Goal: Task Accomplishment & Management: Manage account settings

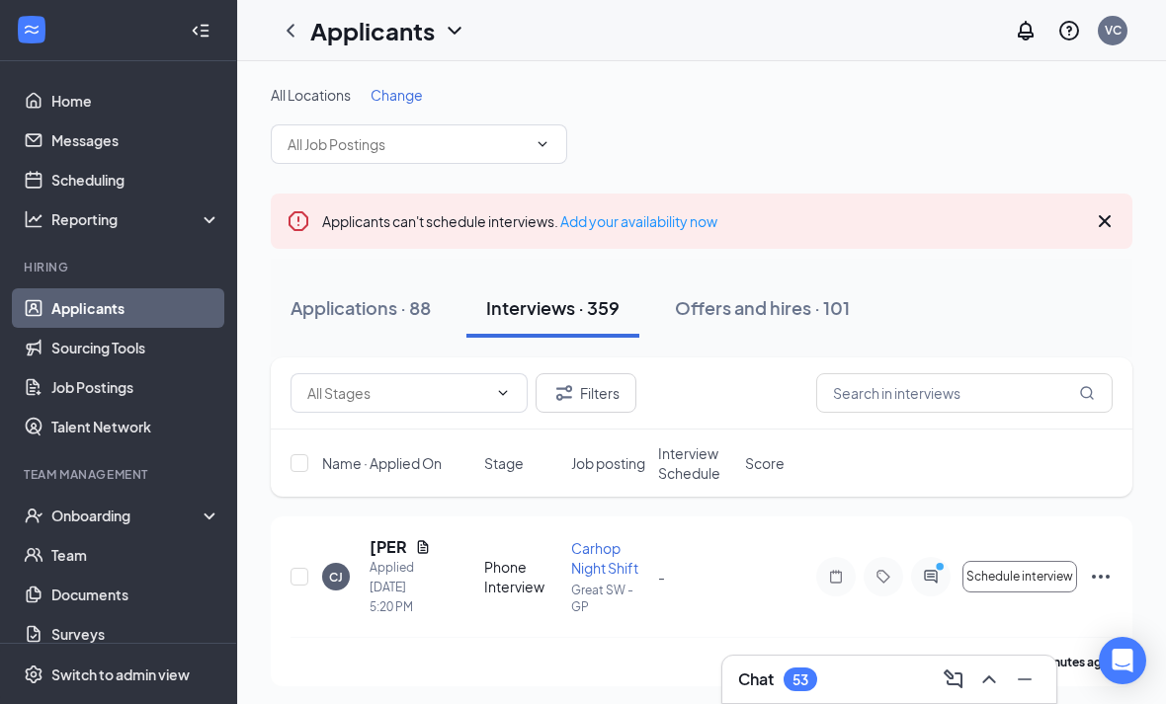
click at [1102, 219] on icon "Cross" at bounding box center [1105, 221] width 12 height 12
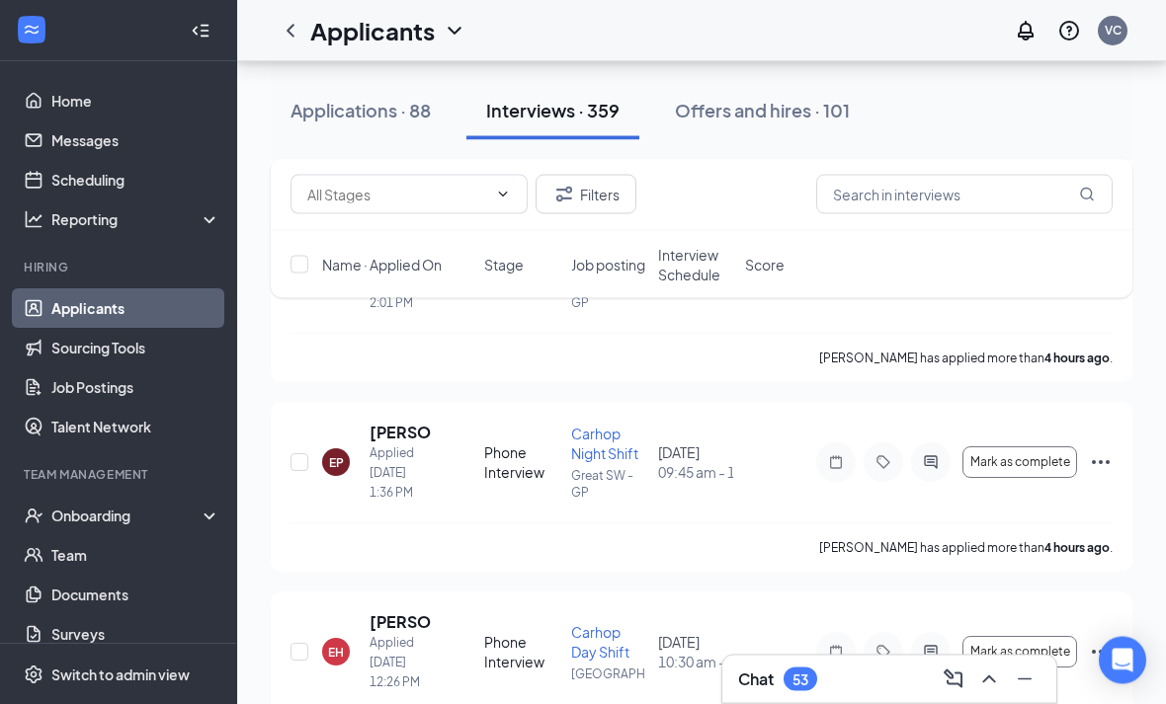
scroll to position [972, 0]
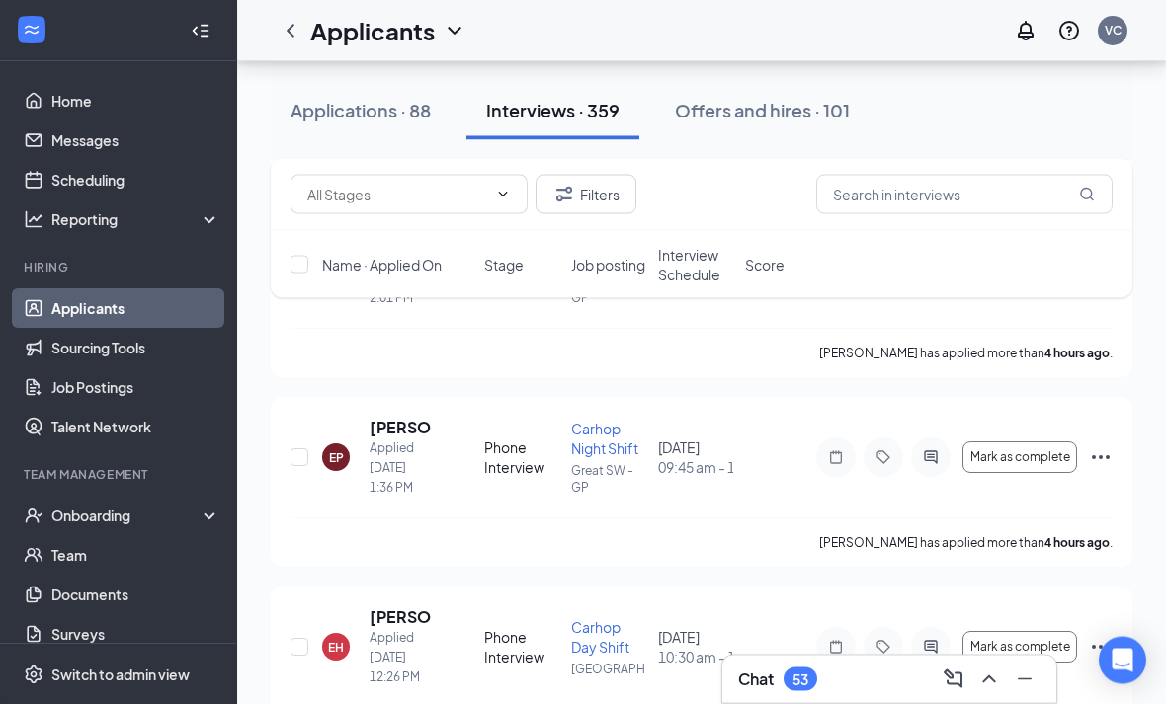
click at [576, 259] on span "Job posting" at bounding box center [608, 265] width 74 height 20
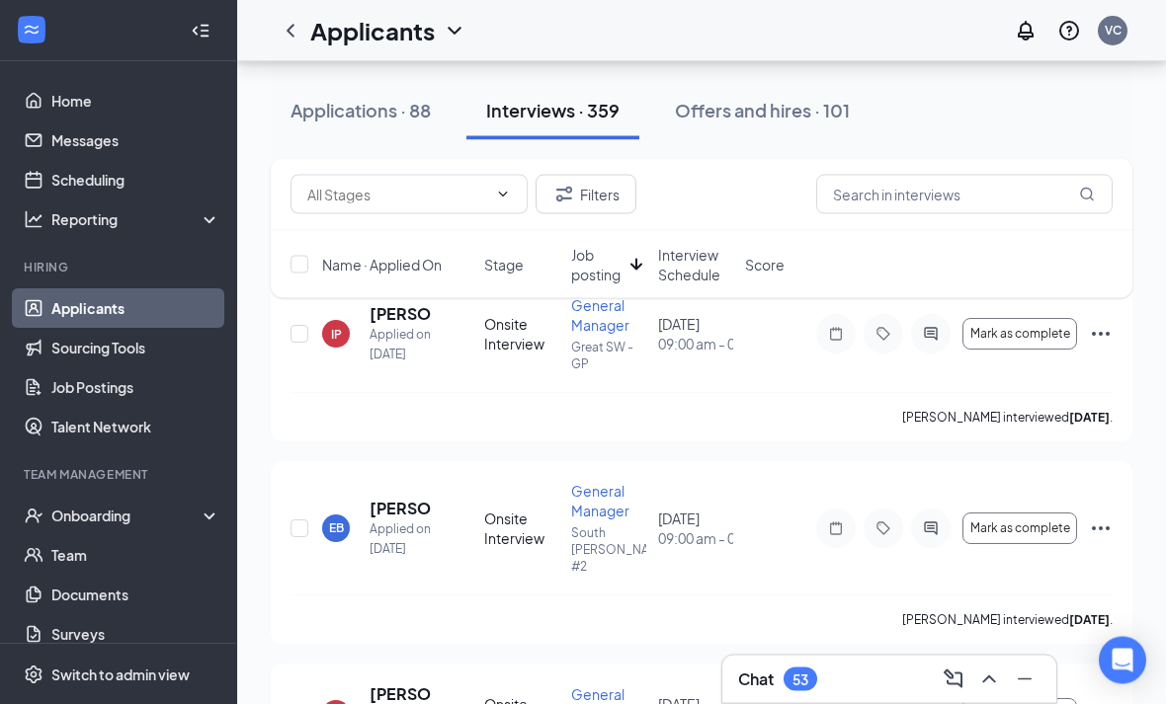
scroll to position [148, 0]
click at [398, 300] on div "Filters Name · Applied On Stage Job posting Interview Schedule Score" at bounding box center [702, 238] width 862 height 159
click at [409, 312] on div "Filters Name · Applied On Stage Job posting Interview Schedule Score" at bounding box center [702, 238] width 862 height 159
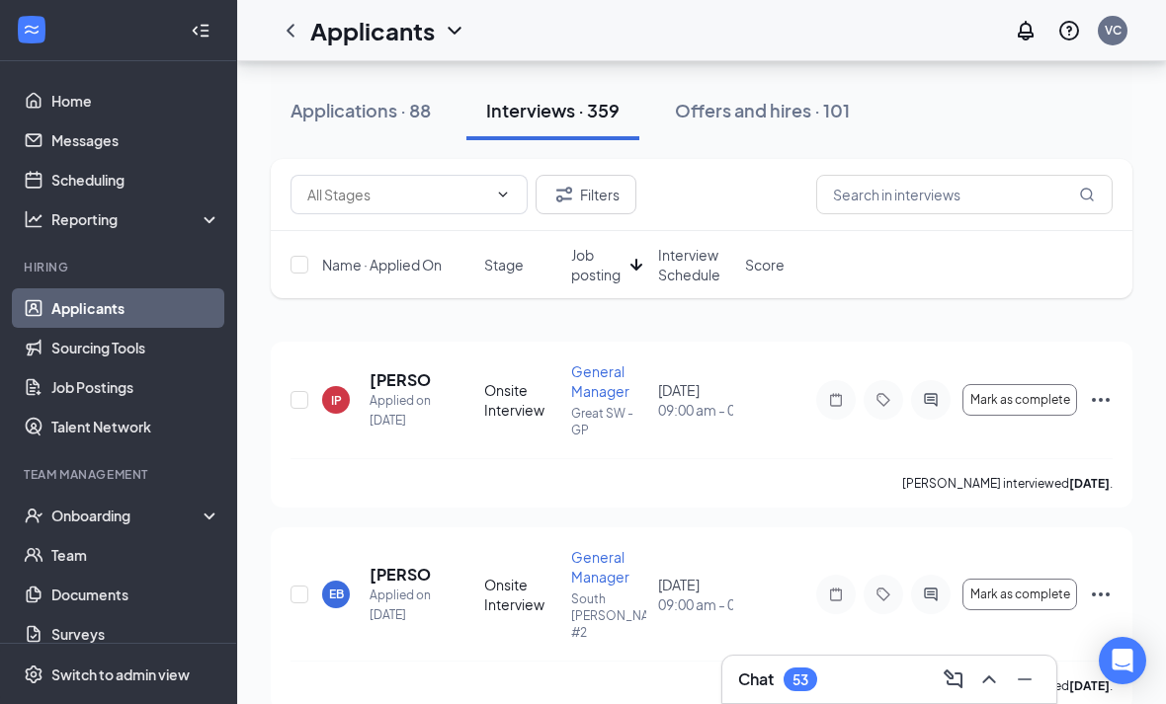
scroll to position [71, 0]
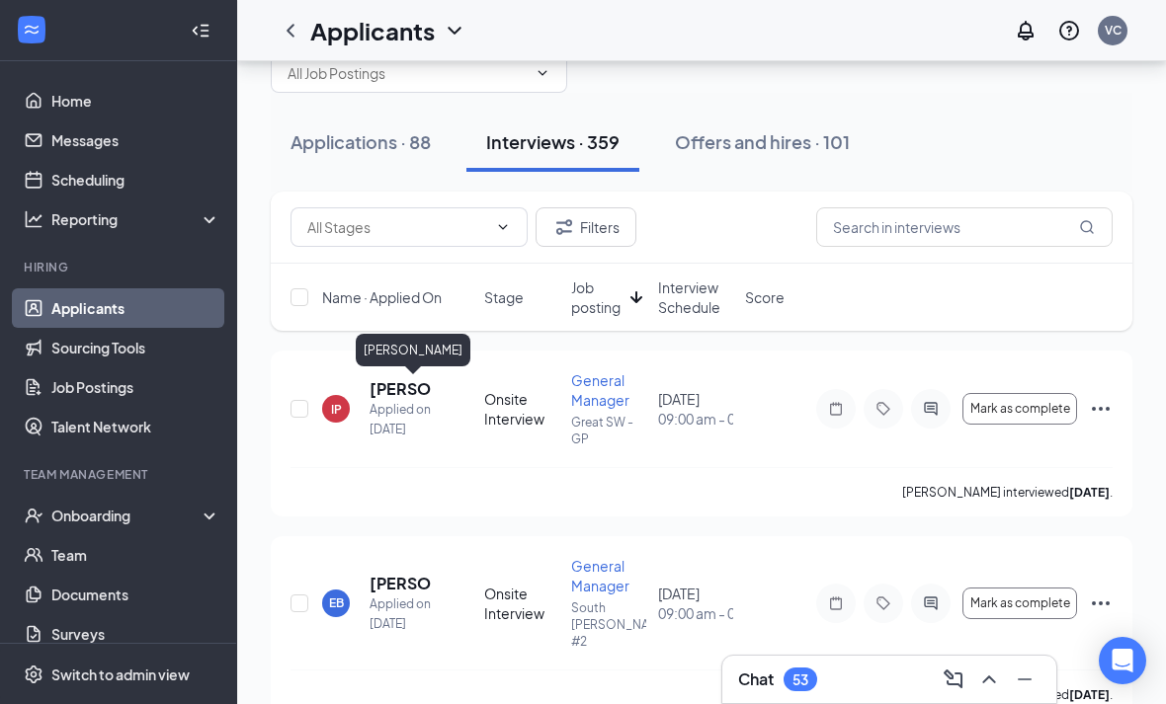
click at [391, 386] on h5 "[PERSON_NAME]" at bounding box center [399, 389] width 61 height 22
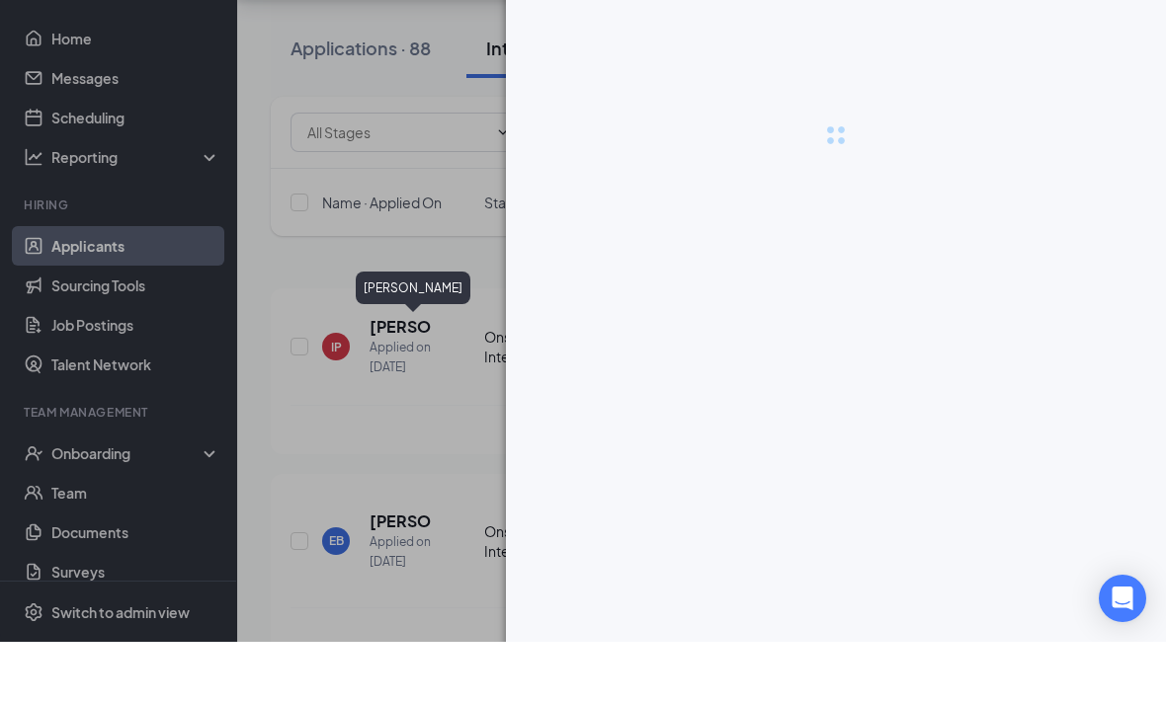
scroll to position [134, 0]
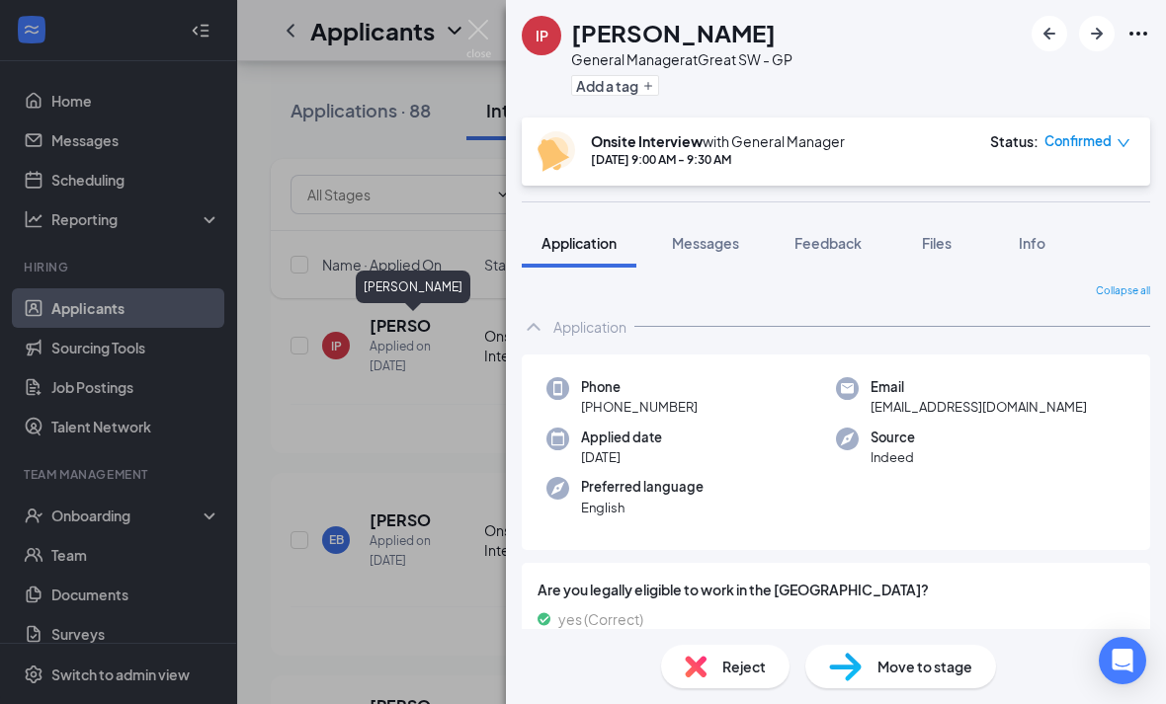
click at [935, 232] on button "Files" at bounding box center [936, 242] width 79 height 49
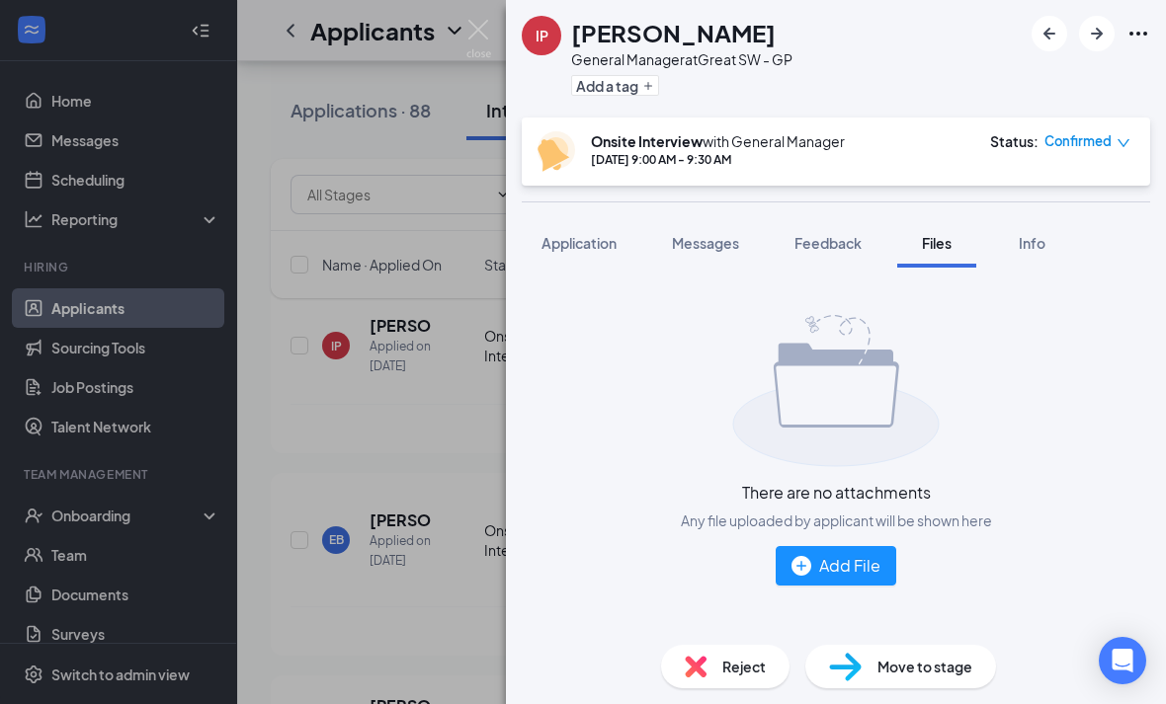
click at [399, 419] on div "IP [PERSON_NAME] General Manager at Great SW - GP Add a tag Onsite Interview wi…" at bounding box center [583, 352] width 1166 height 704
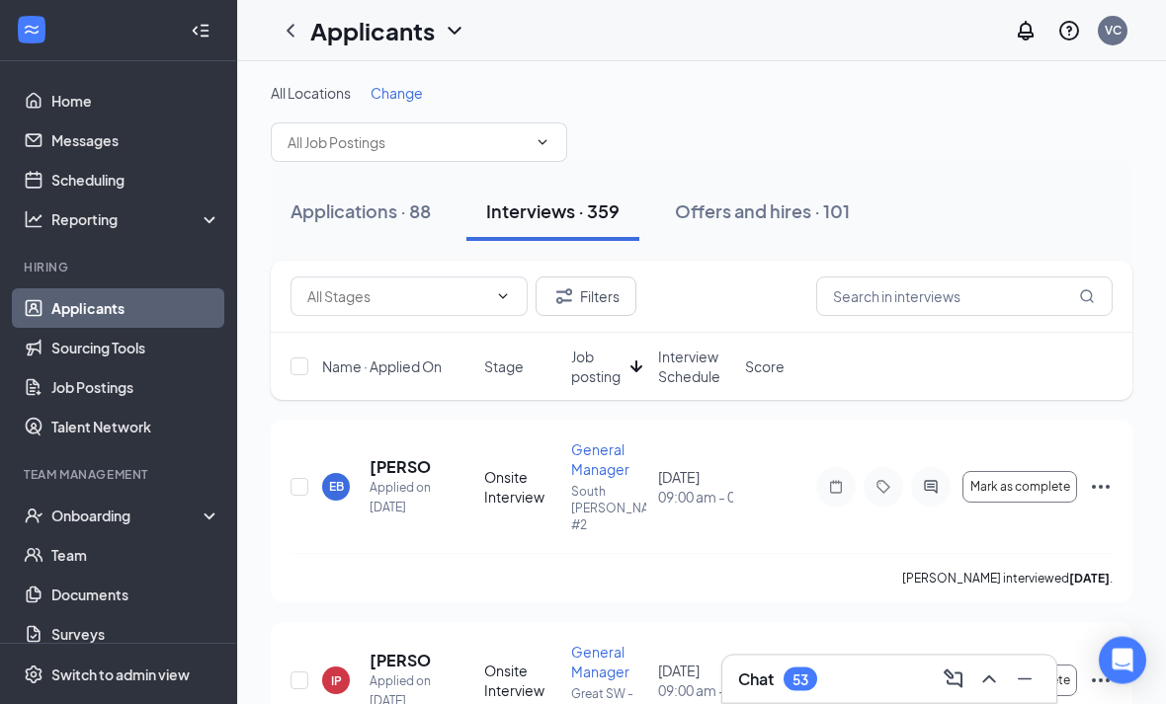
scroll to position [57, 0]
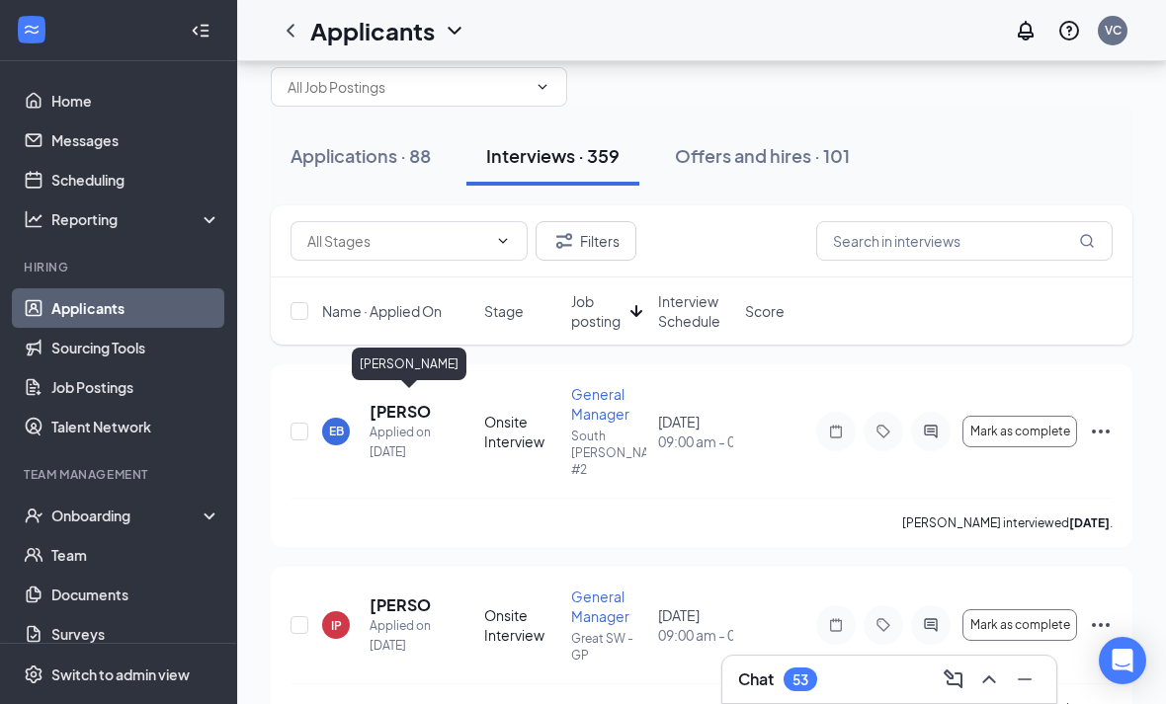
click at [398, 401] on h5 "[PERSON_NAME]" at bounding box center [399, 412] width 61 height 22
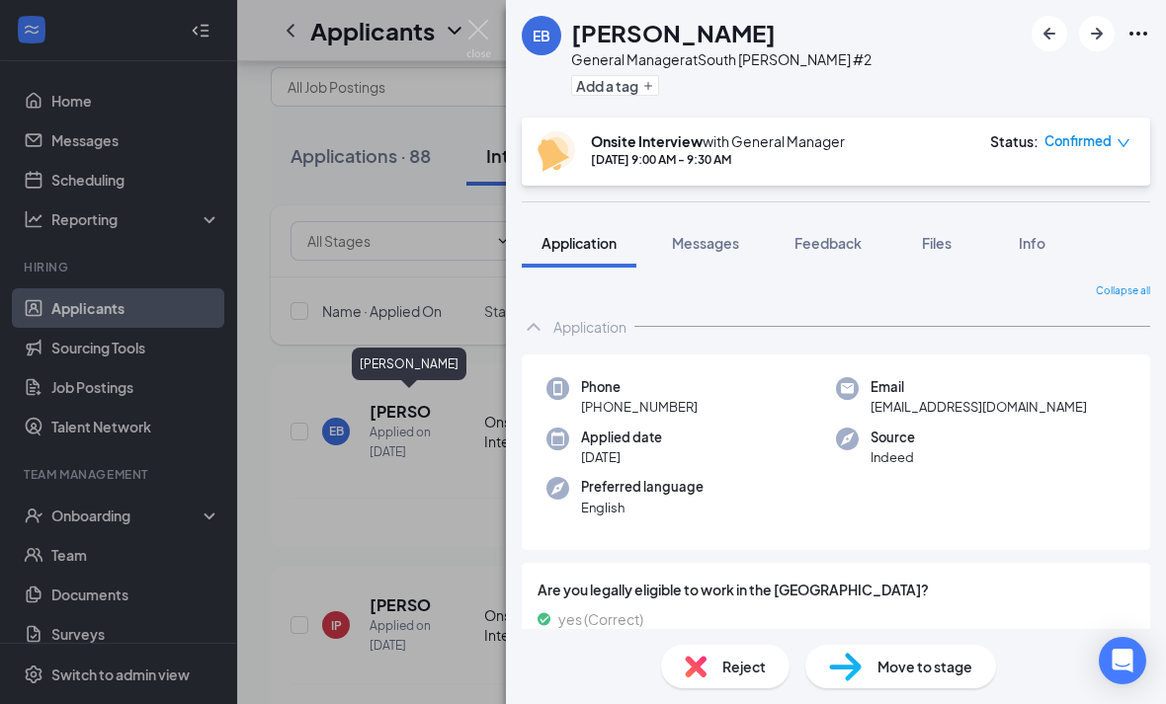
click at [940, 240] on span "Files" at bounding box center [937, 243] width 30 height 18
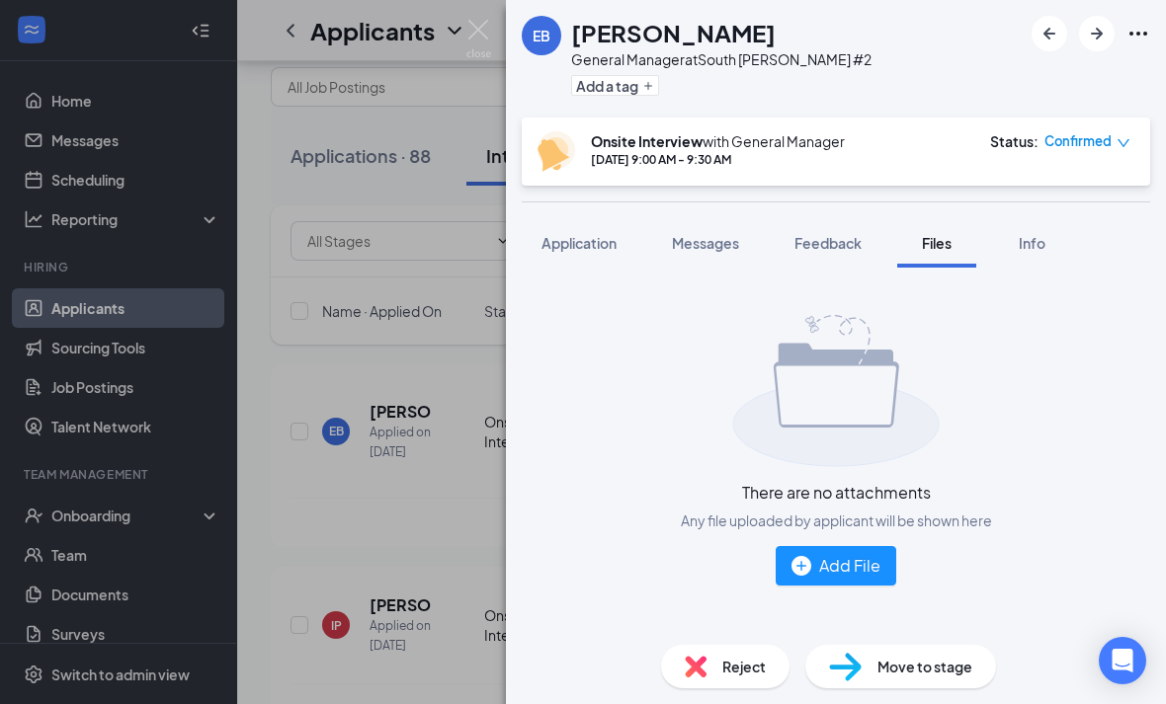
click at [421, 352] on div "EB [PERSON_NAME] General Manager at [GEOGRAPHIC_DATA][PERSON_NAME] #2 Add a tag…" at bounding box center [583, 352] width 1166 height 704
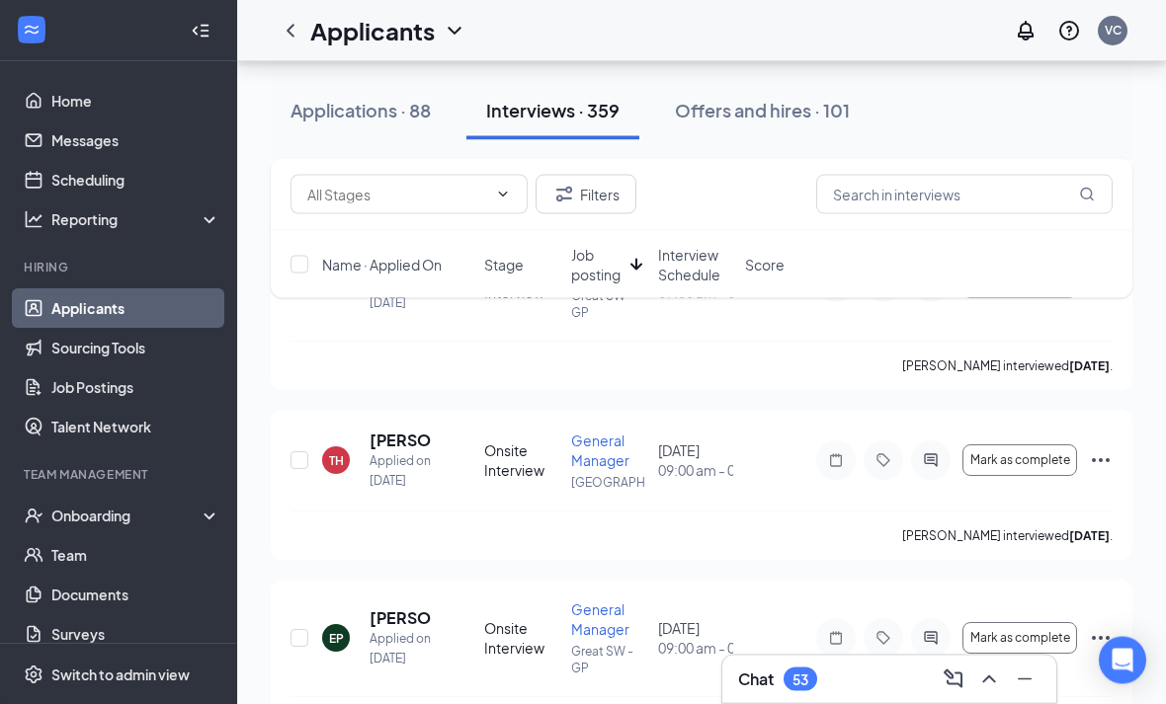
scroll to position [401, 0]
click at [390, 409] on div "TH [PERSON_NAME] Applied on [DATE] Onsite Interview General Manager [GEOGRAPHIC…" at bounding box center [702, 484] width 862 height 150
click at [394, 429] on h5 "[PERSON_NAME]" at bounding box center [399, 440] width 61 height 22
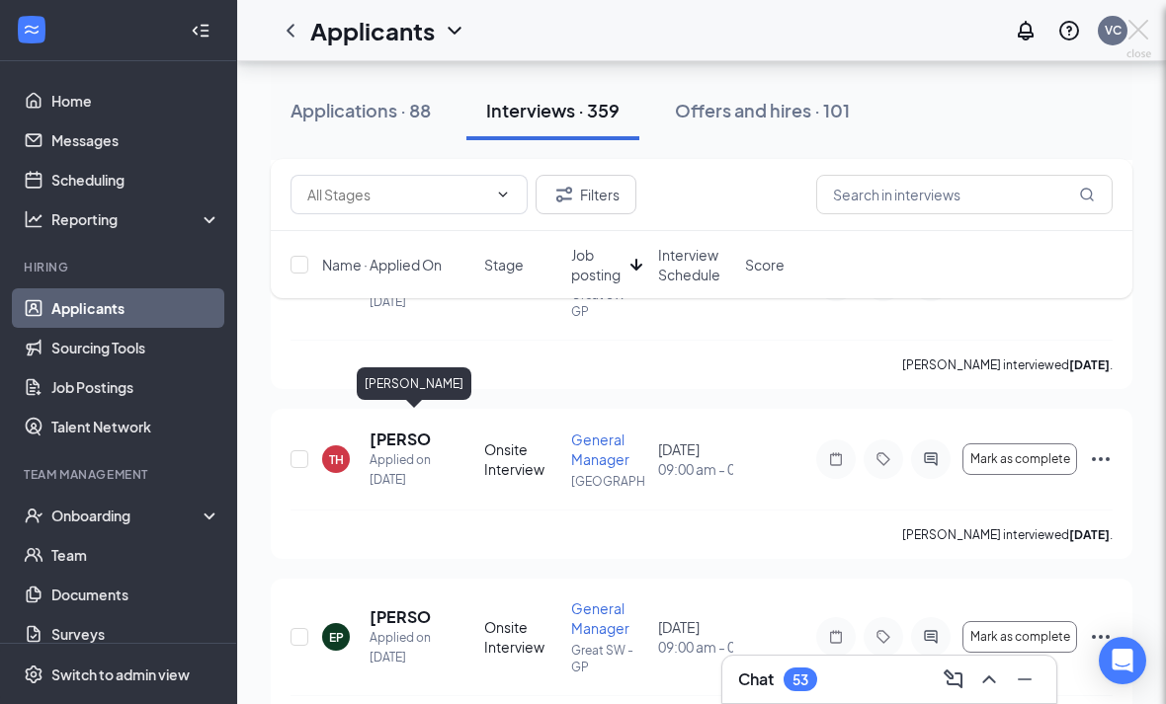
scroll to position [464, 0]
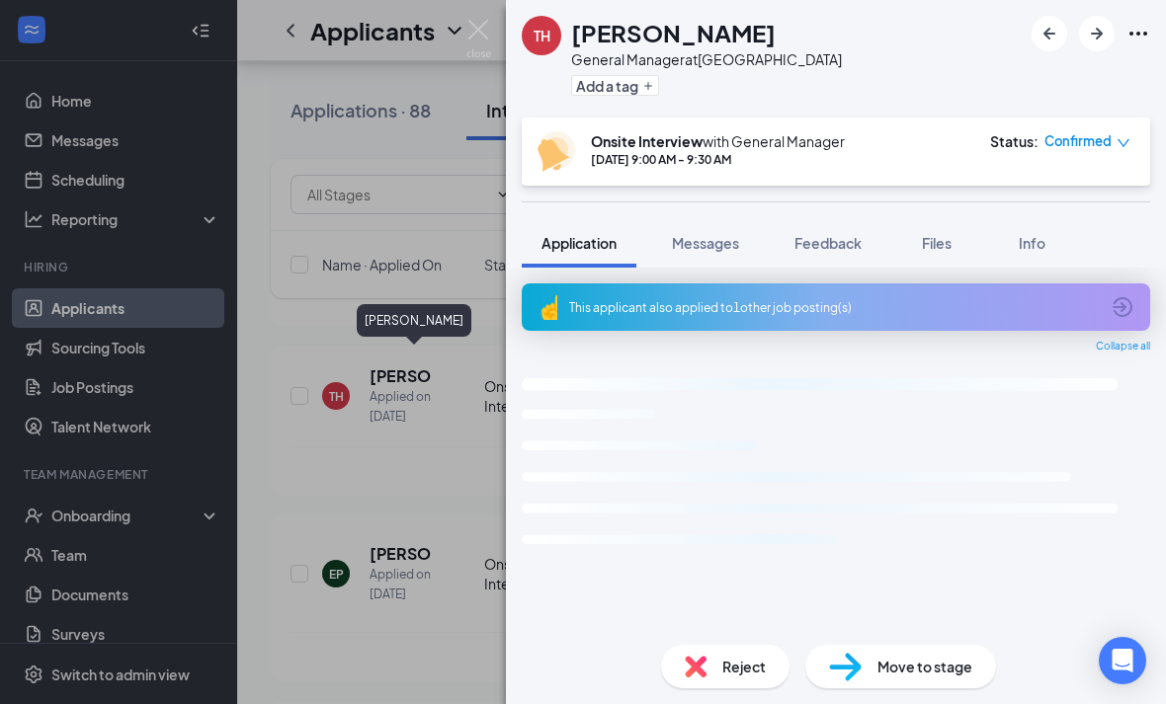
click at [934, 234] on span "Files" at bounding box center [937, 243] width 30 height 18
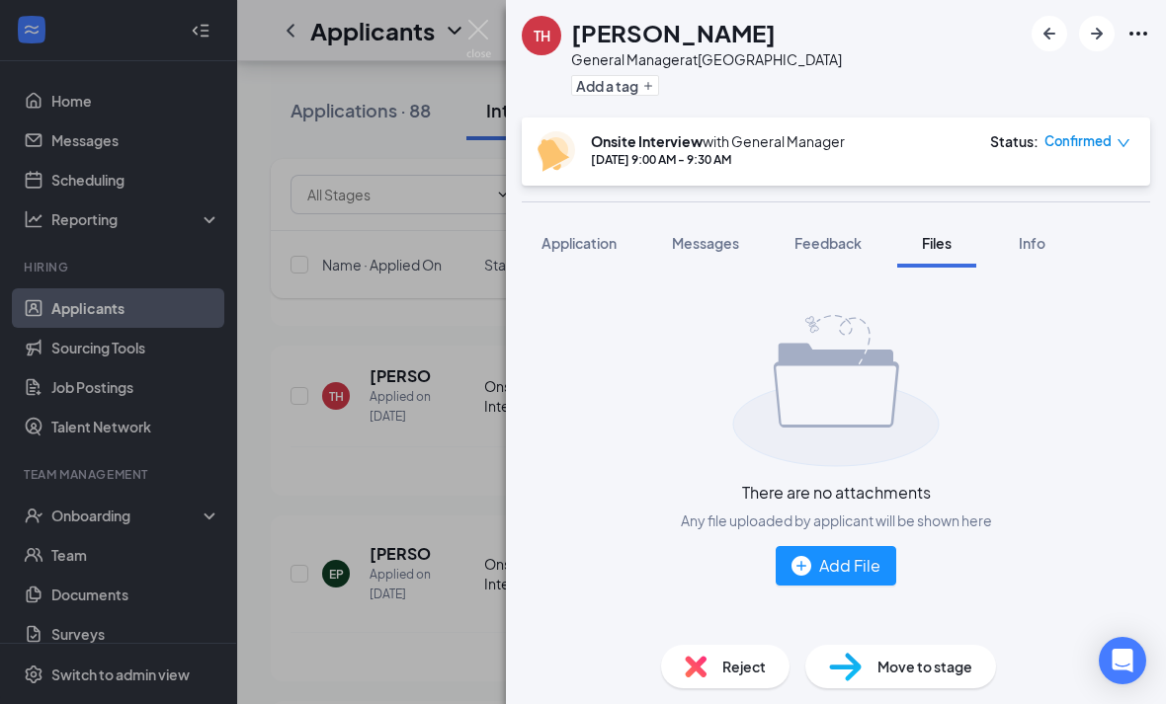
click at [401, 476] on div "TH [PERSON_NAME] General Manager at [GEOGRAPHIC_DATA] Add a tag Onsite Intervie…" at bounding box center [583, 352] width 1166 height 704
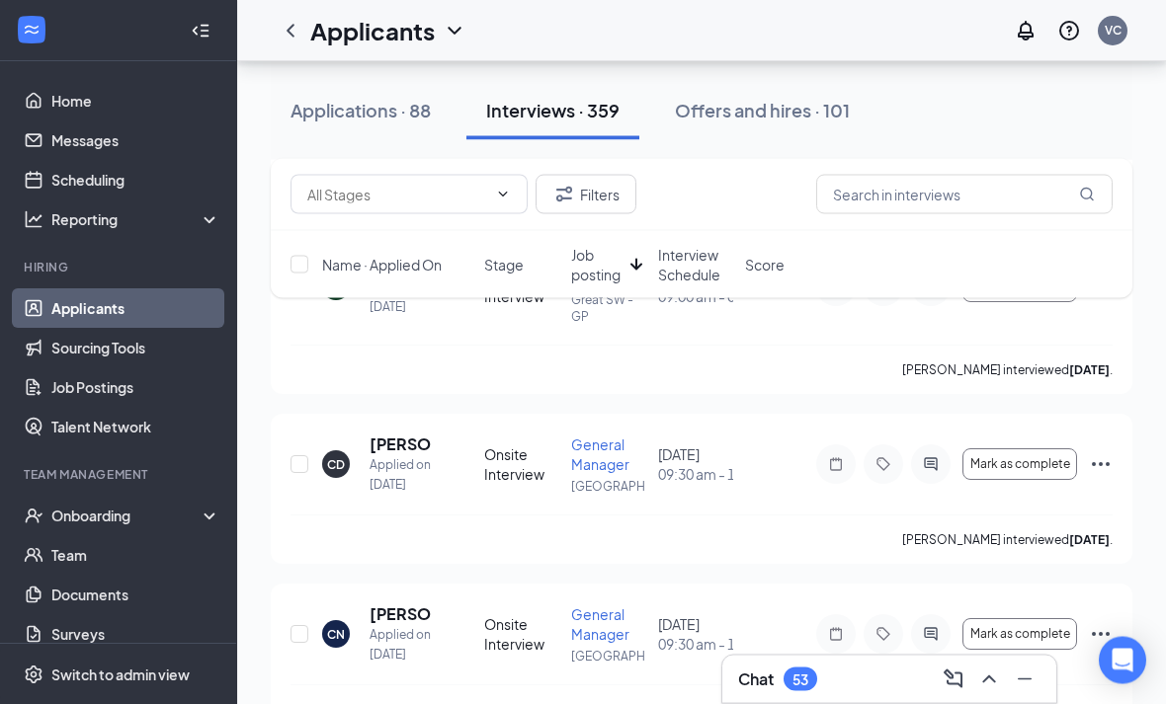
scroll to position [763, 0]
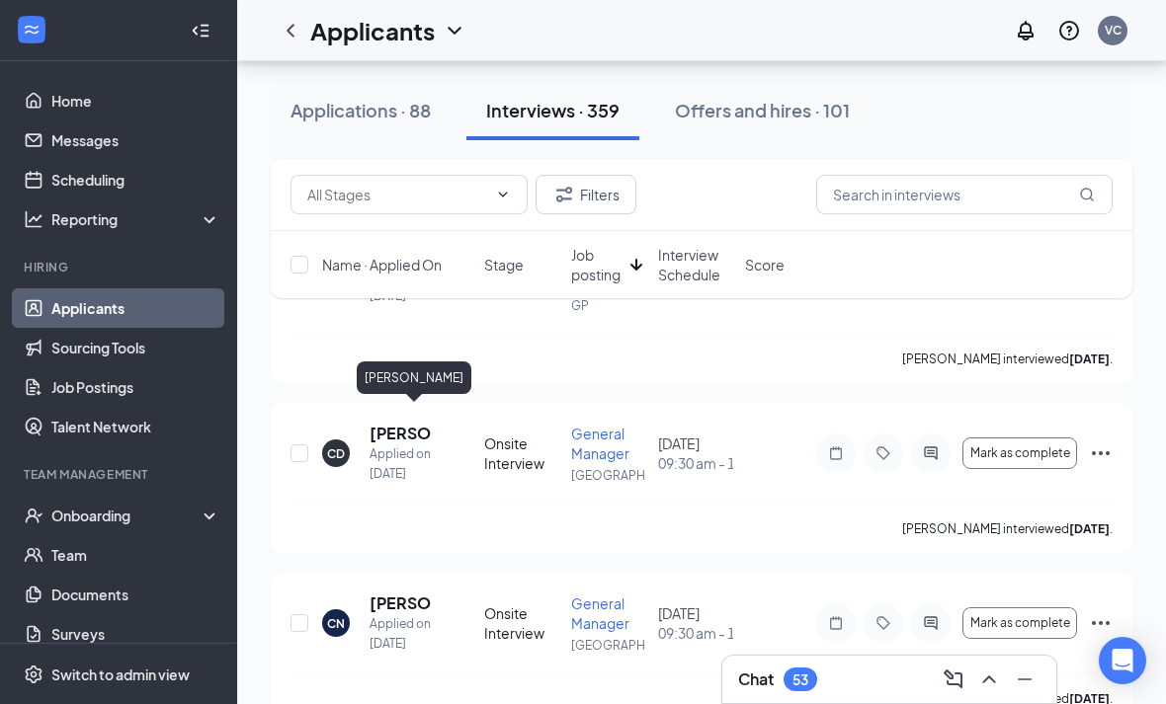
click at [389, 423] on h5 "[PERSON_NAME]" at bounding box center [399, 434] width 61 height 22
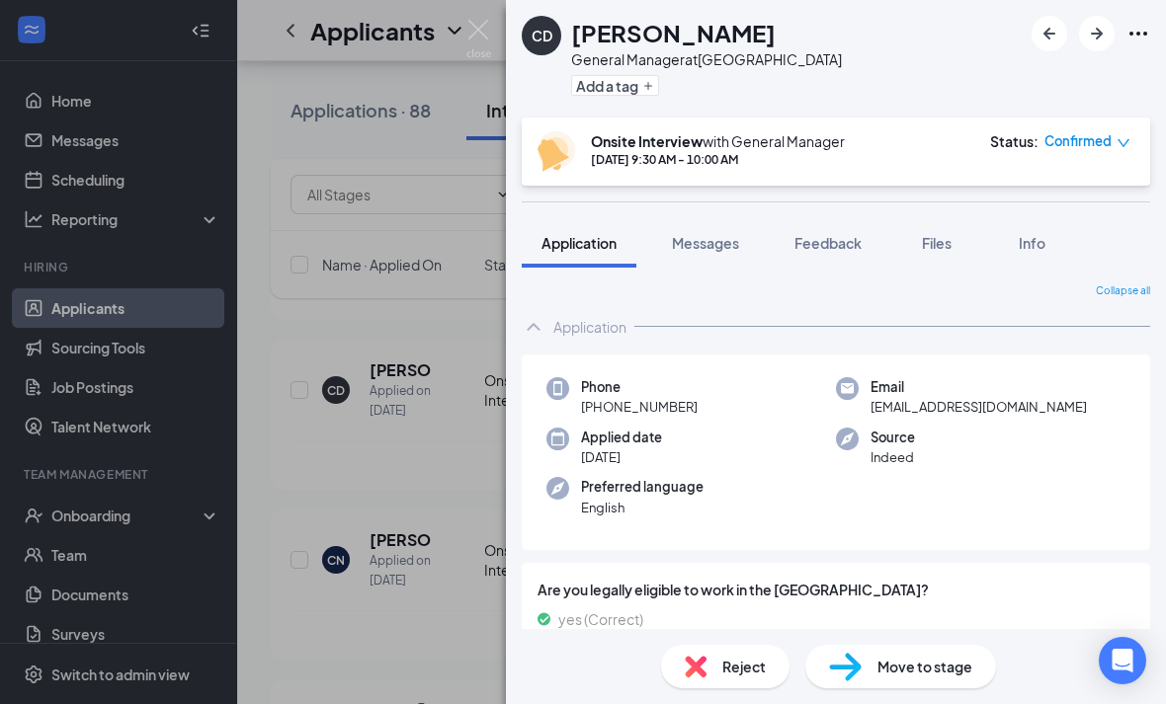
click at [940, 239] on span "Files" at bounding box center [937, 243] width 30 height 18
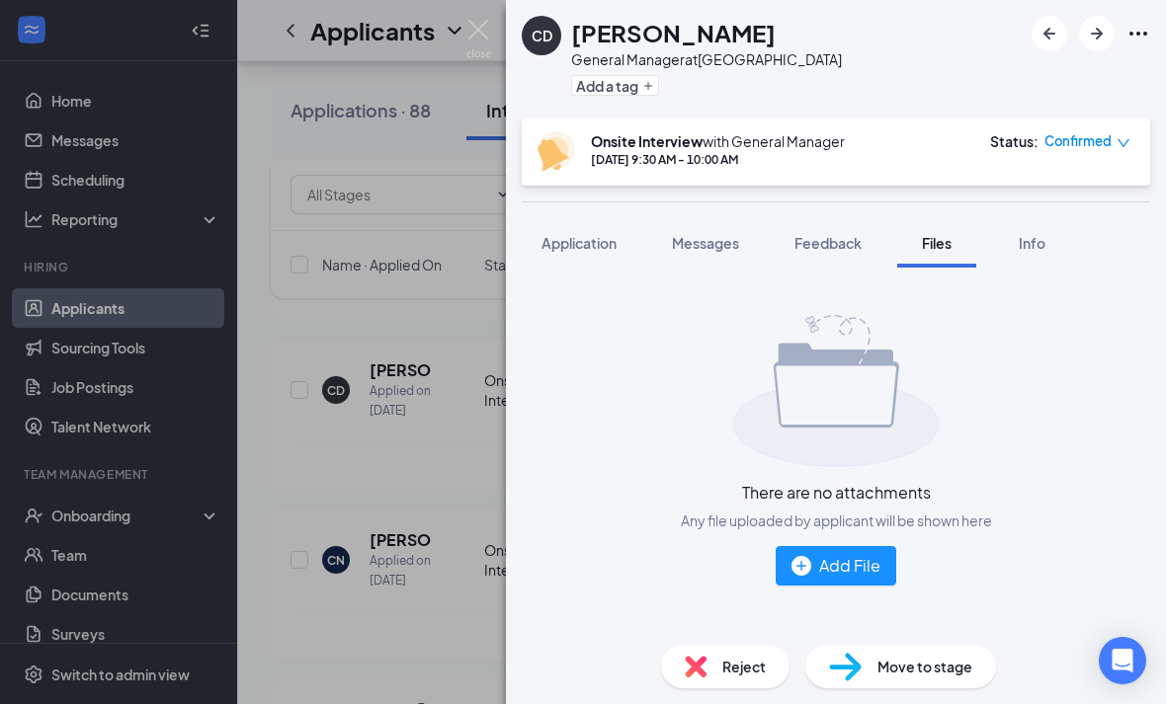
click at [597, 247] on span "Application" at bounding box center [578, 243] width 75 height 18
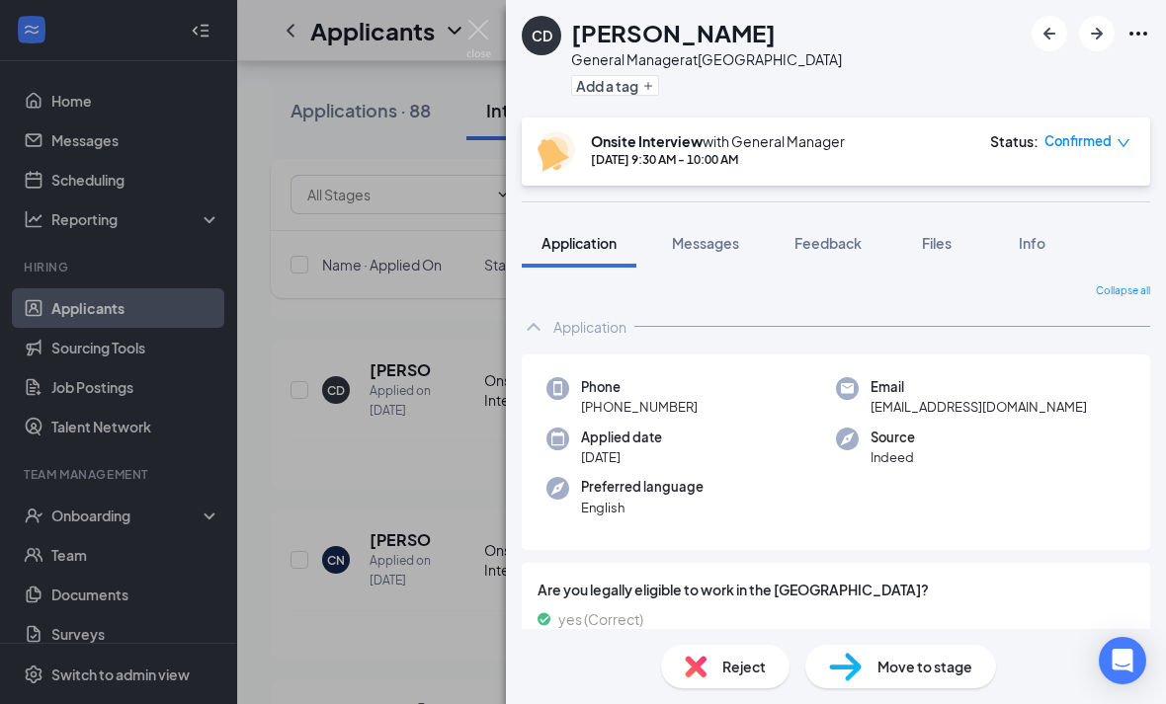
click at [447, 416] on div "CD [PERSON_NAME] General Manager at [GEOGRAPHIC_DATA] Add a tag Onsite Intervie…" at bounding box center [583, 352] width 1166 height 704
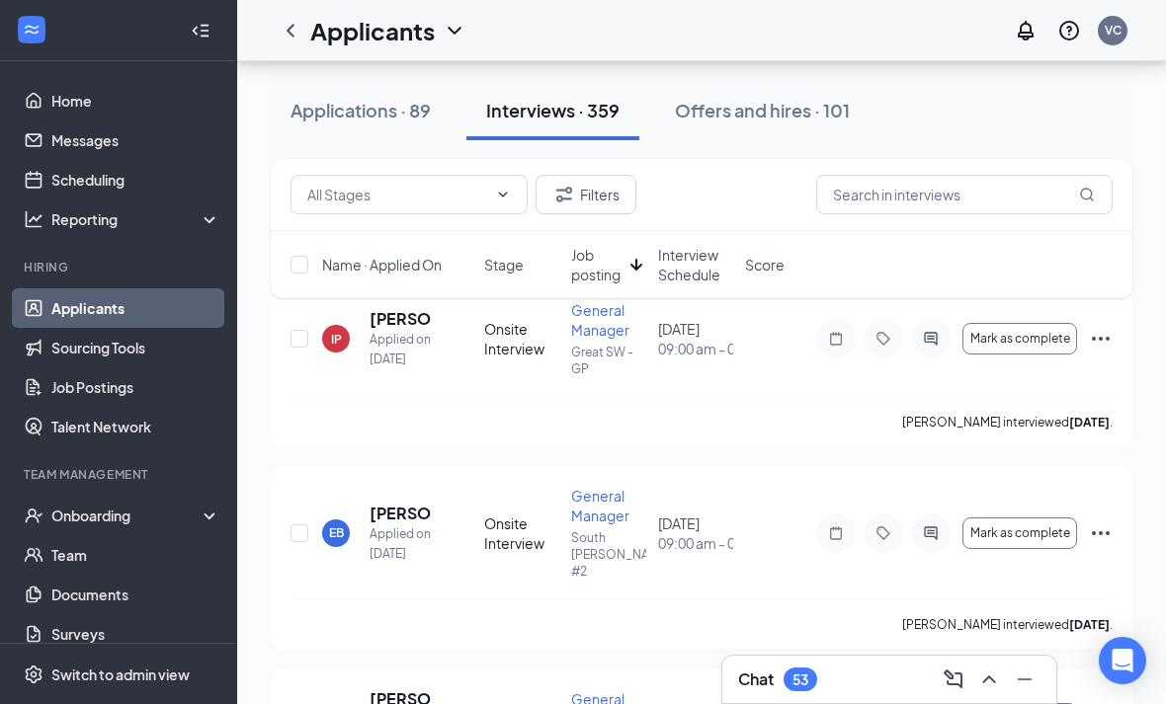
scroll to position [139, 0]
click at [105, 310] on link "Applicants" at bounding box center [135, 308] width 169 height 40
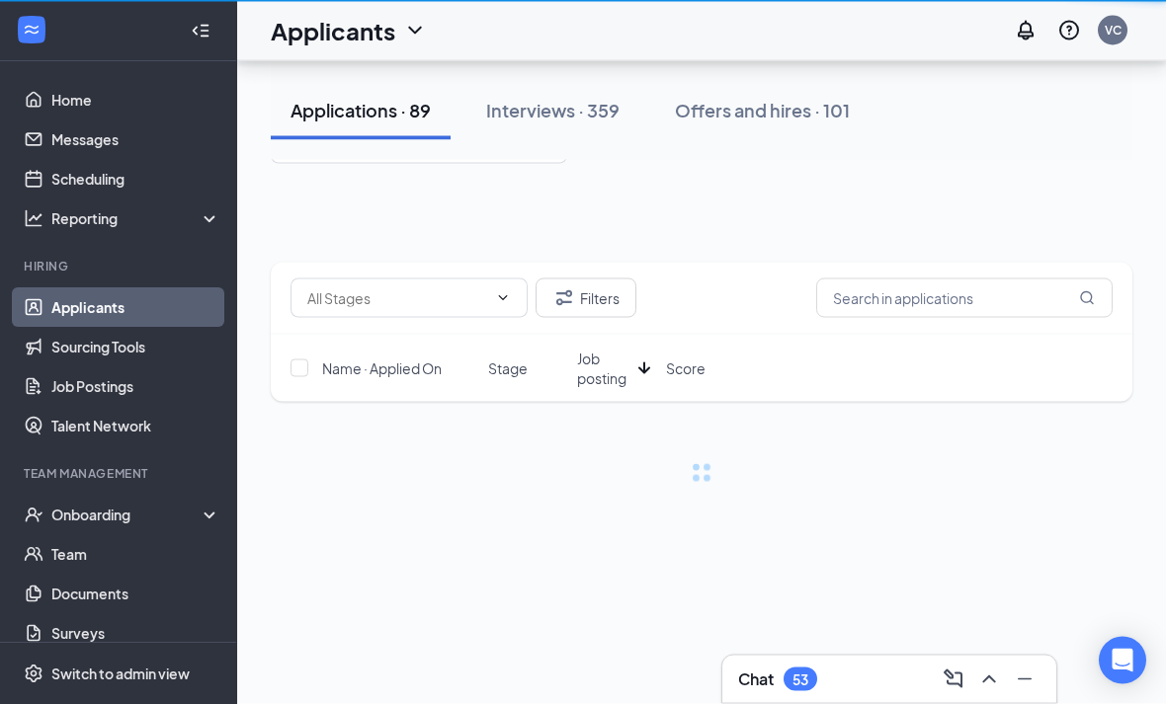
scroll to position [42, 0]
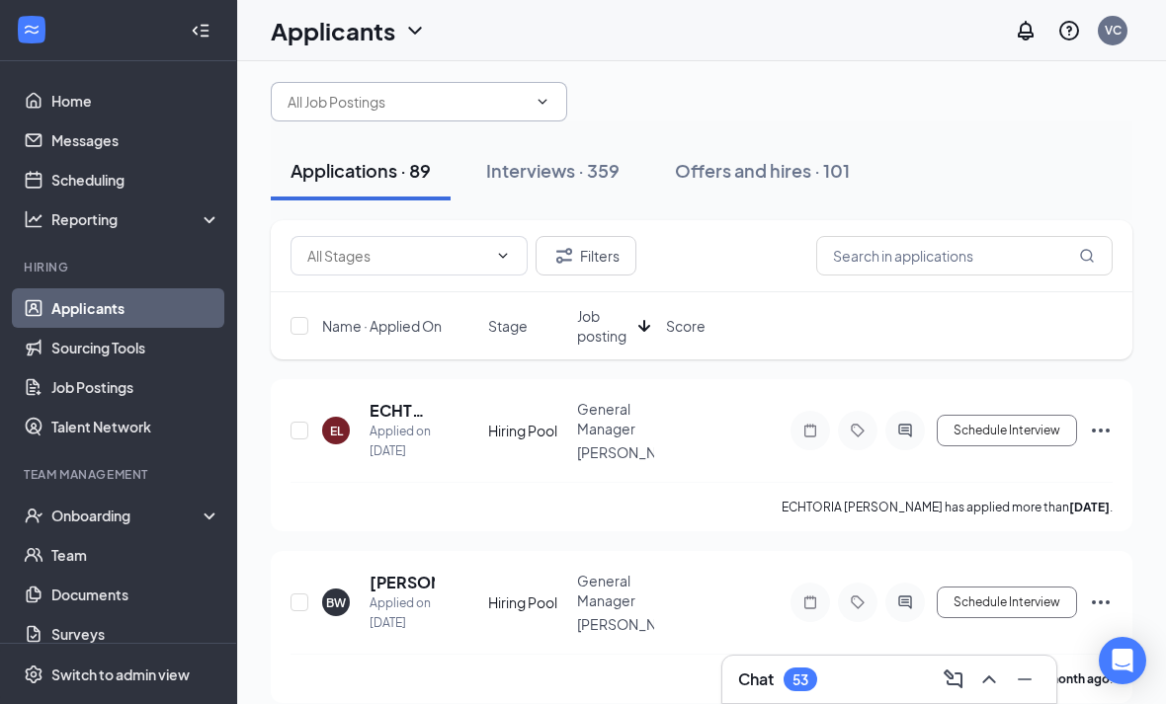
click at [549, 98] on icon "ChevronDown" at bounding box center [542, 102] width 16 height 16
click at [551, 110] on span at bounding box center [419, 103] width 296 height 40
click at [550, 97] on span at bounding box center [419, 103] width 296 height 40
click at [548, 87] on span at bounding box center [419, 103] width 296 height 40
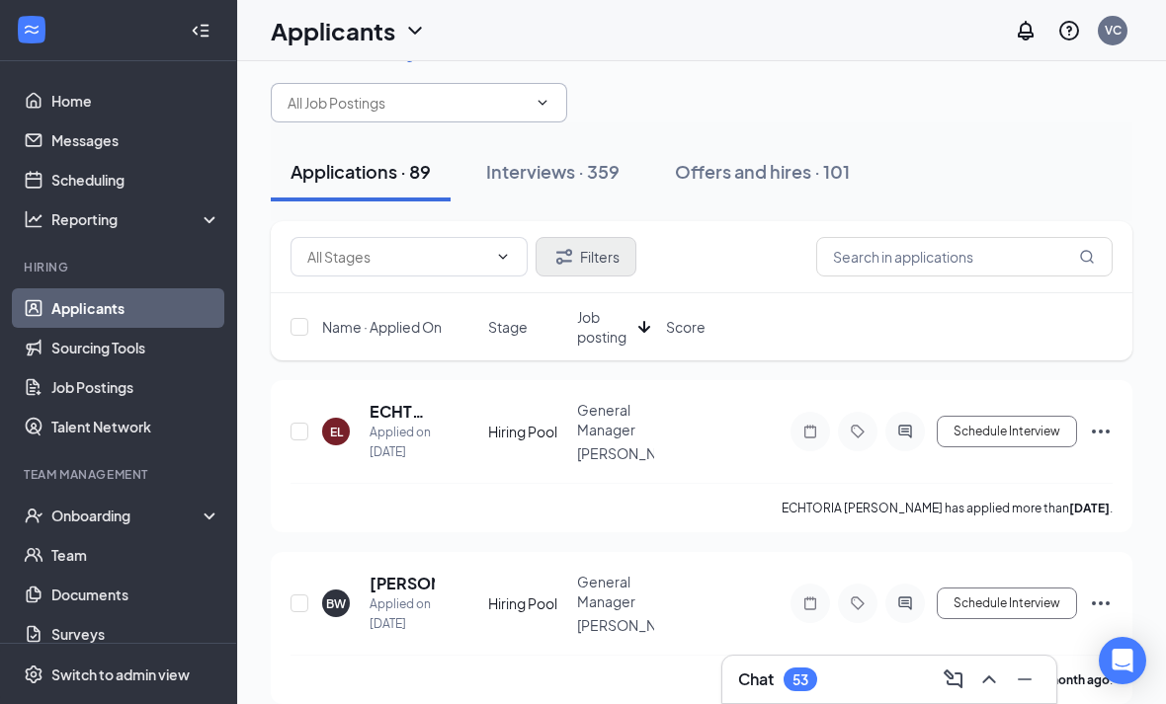
click at [600, 243] on button "Filters" at bounding box center [585, 257] width 101 height 40
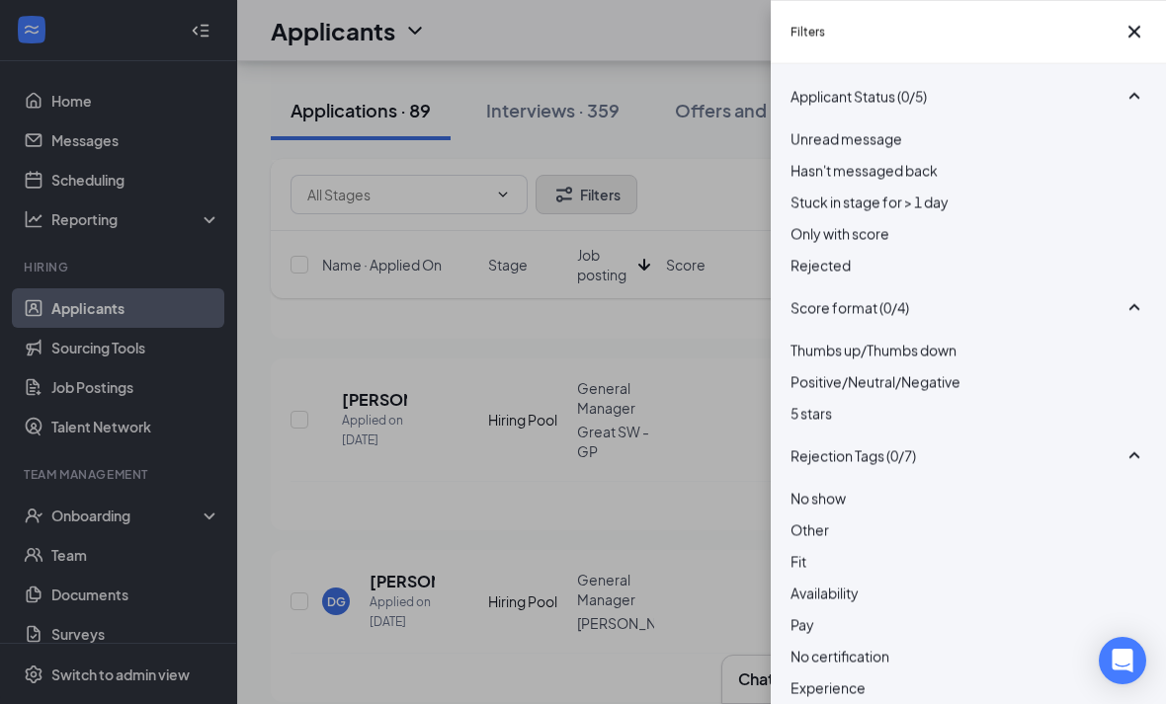
scroll to position [0, 0]
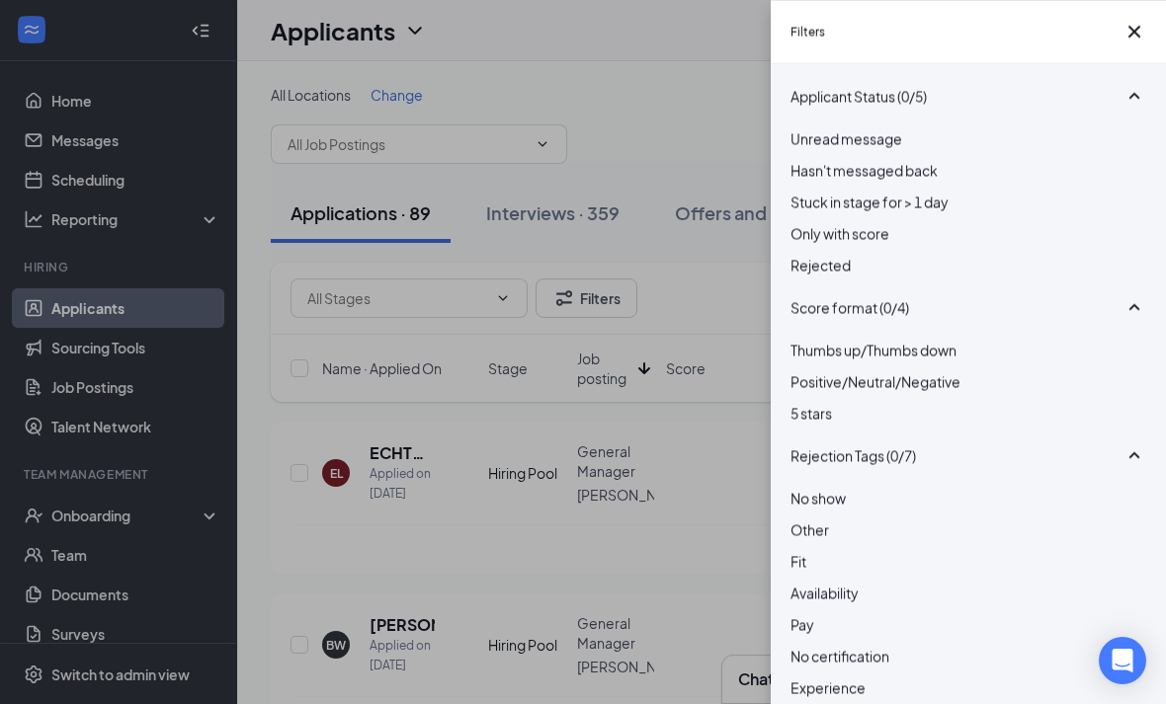
click at [638, 119] on div "Filters Applicant Status (0/5) Unread message Hasn't messaged back Stuck in sta…" at bounding box center [583, 352] width 1166 height 704
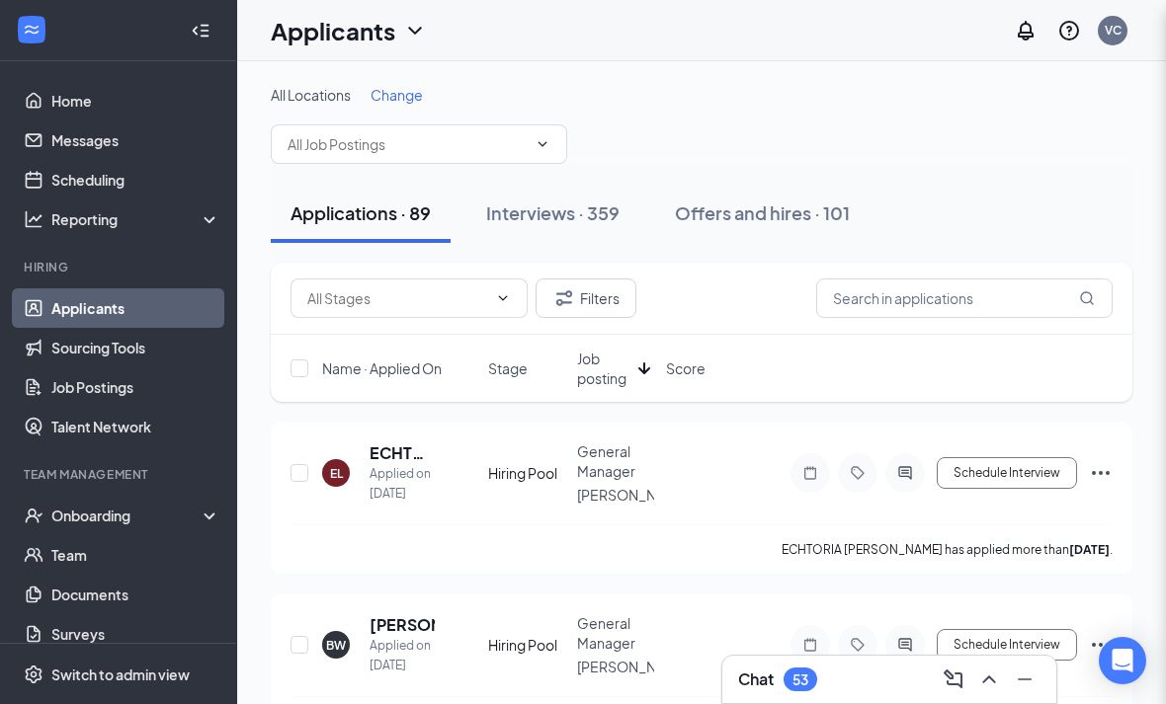
click at [1120, 40] on div "Filters Applicant Status (0/5) Unread message Hasn't messaged back Stuck in sta…" at bounding box center [583, 352] width 1166 height 704
click at [533, 127] on span at bounding box center [419, 144] width 296 height 40
click at [534, 124] on span at bounding box center [419, 144] width 296 height 40
click at [390, 93] on span "Change" at bounding box center [396, 95] width 52 height 18
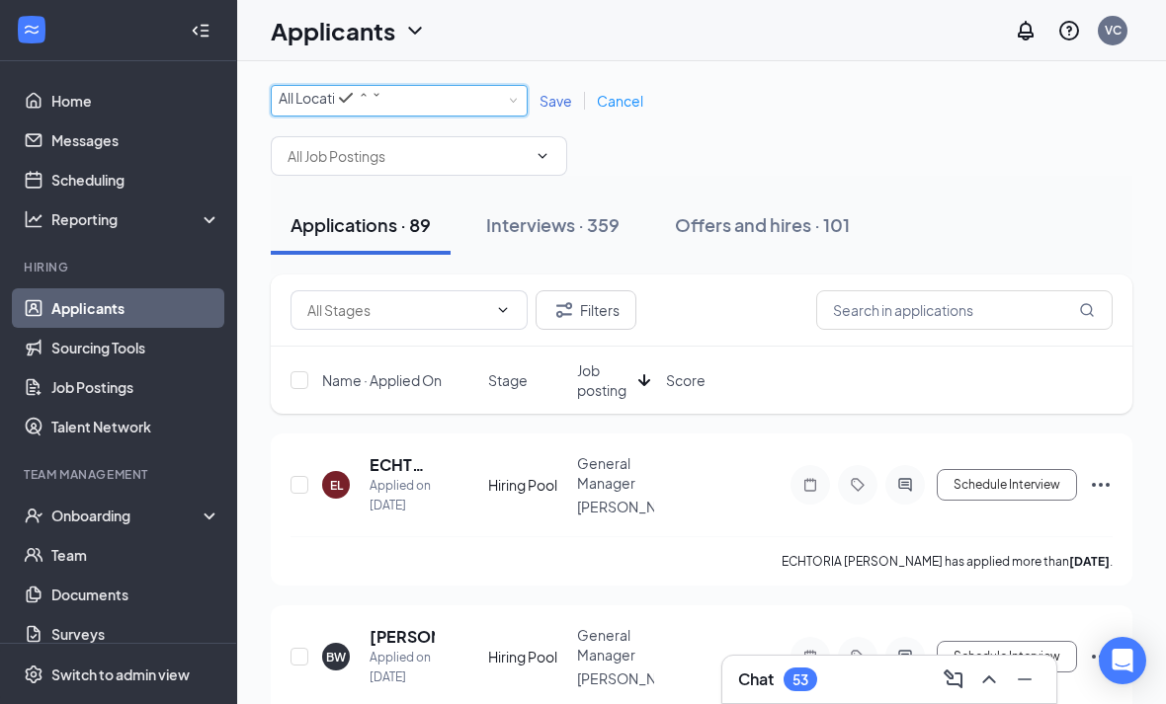
click at [382, 98] on icon "SmallChevronDown" at bounding box center [376, 95] width 12 height 12
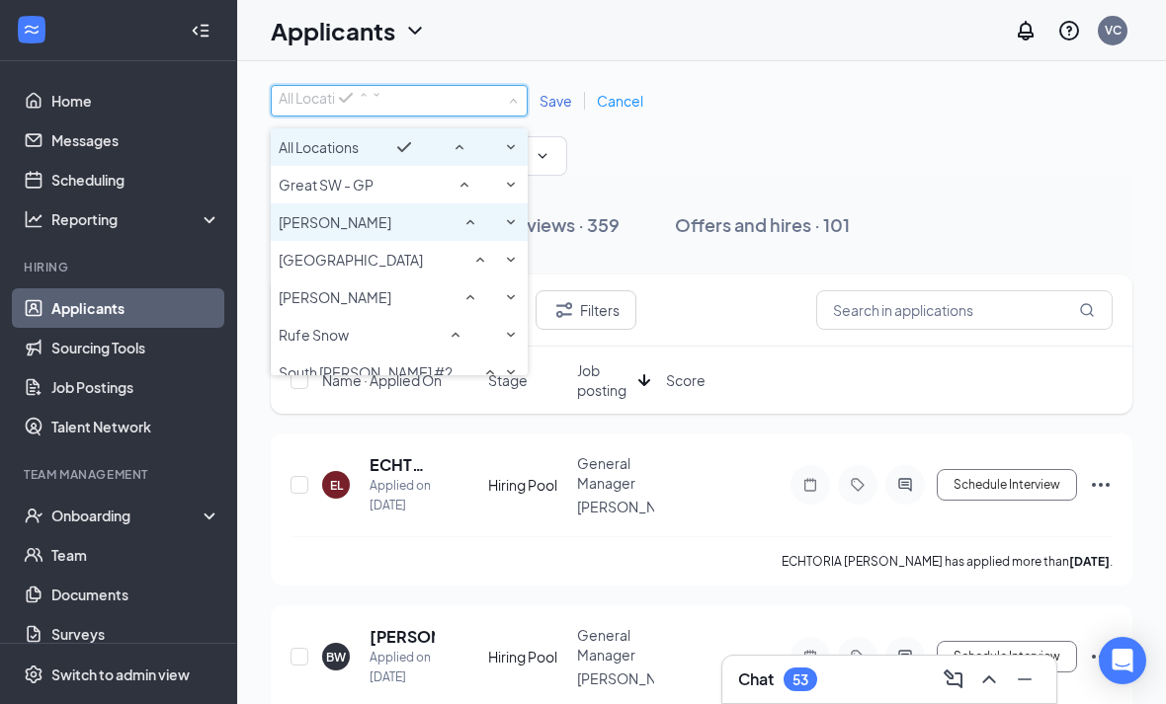
click at [361, 234] on div "[PERSON_NAME]" at bounding box center [399, 222] width 241 height 24
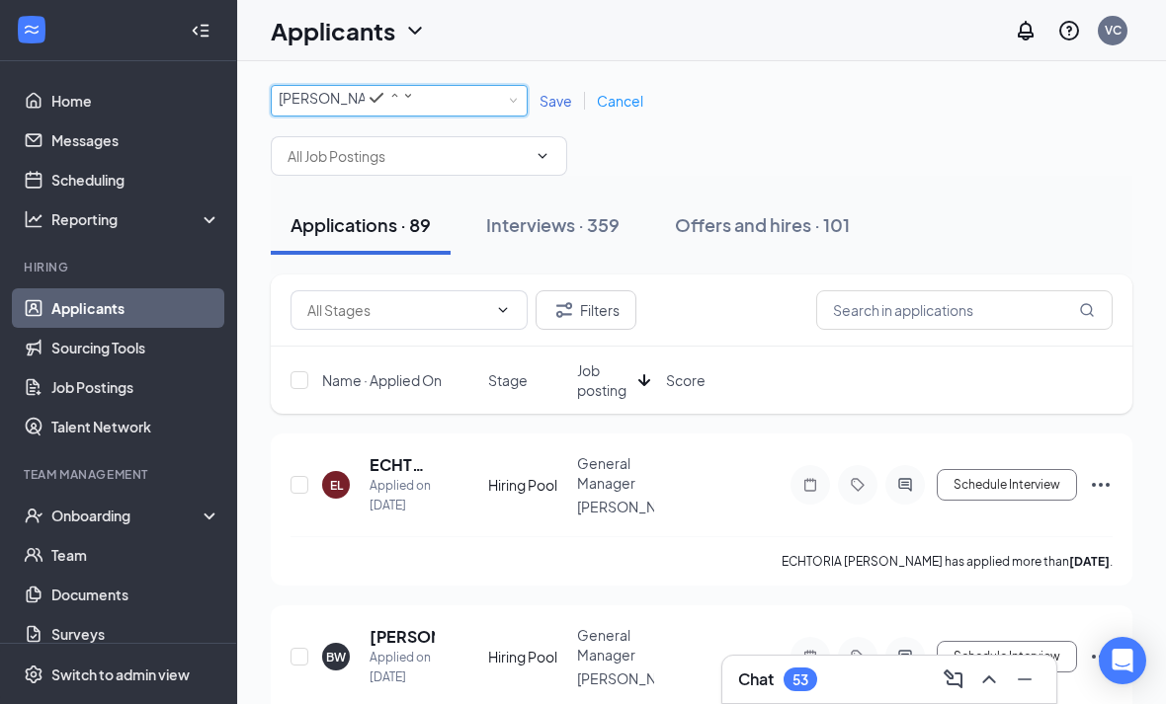
click at [549, 104] on span "Save" at bounding box center [555, 101] width 33 height 18
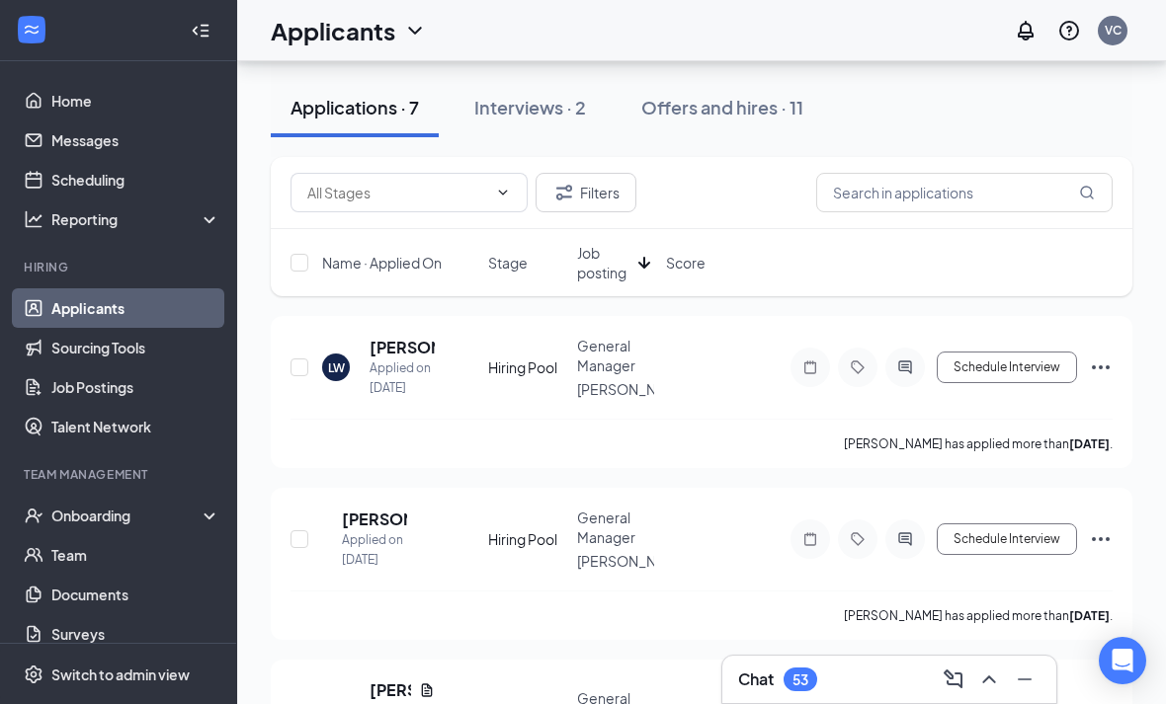
scroll to position [113, 0]
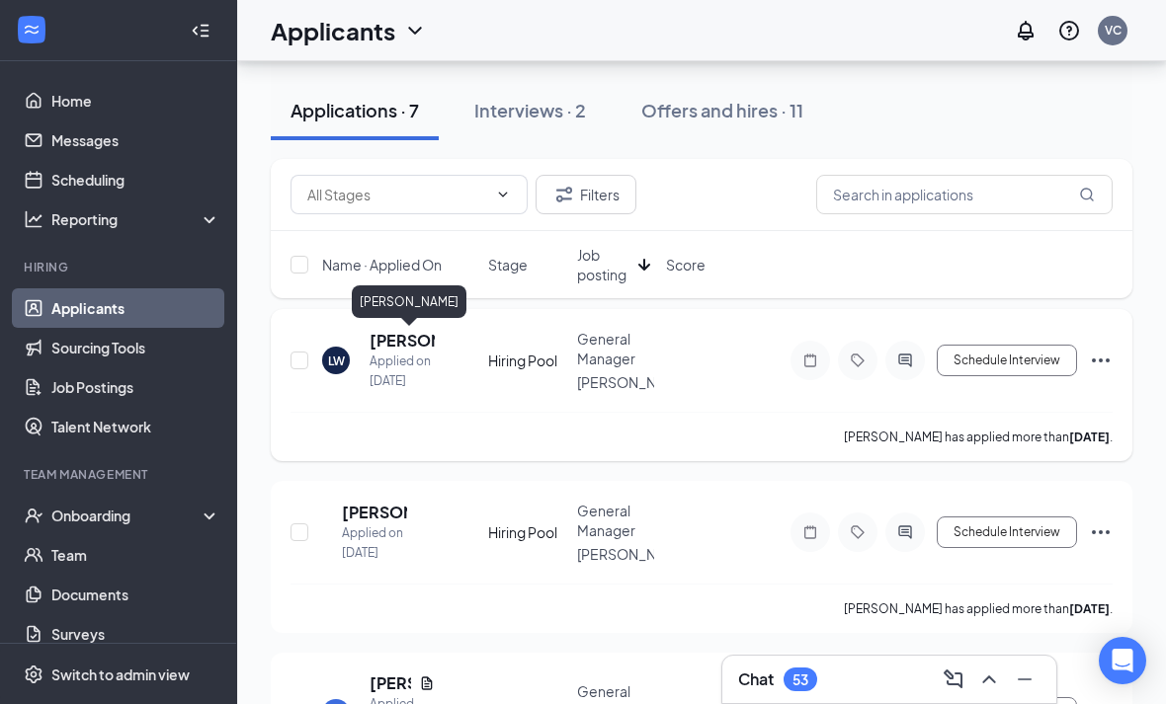
click at [398, 339] on h5 "[PERSON_NAME]" at bounding box center [401, 341] width 65 height 22
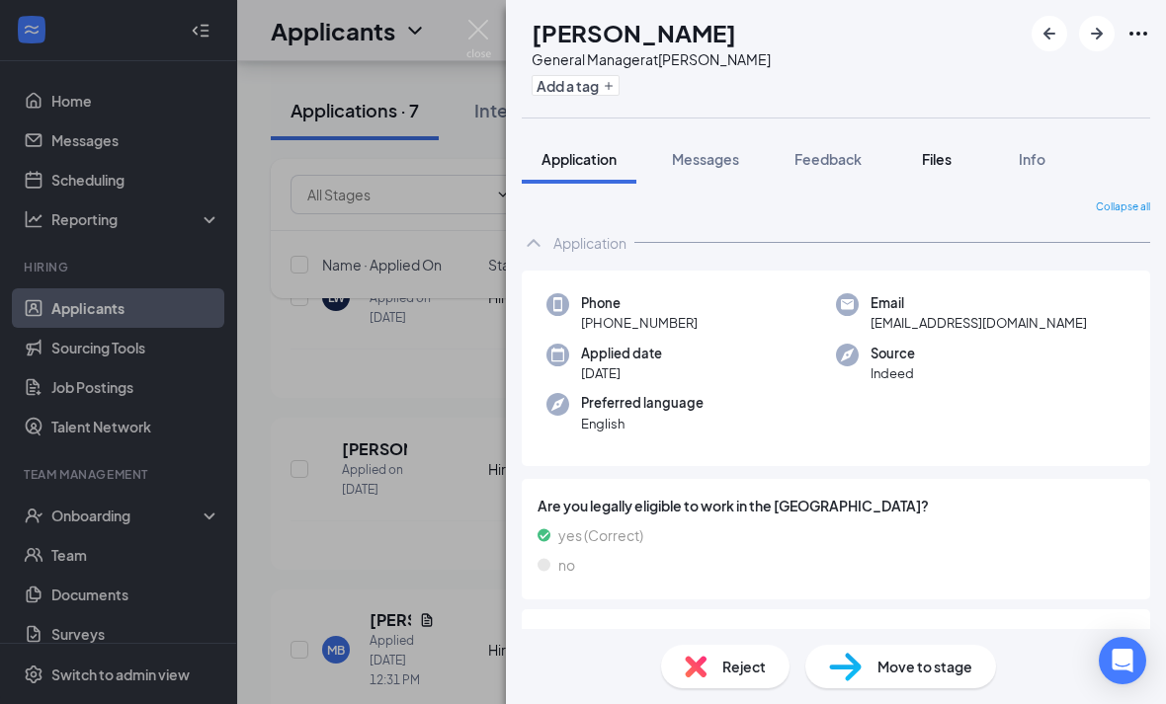
click at [946, 161] on span "Files" at bounding box center [937, 159] width 30 height 18
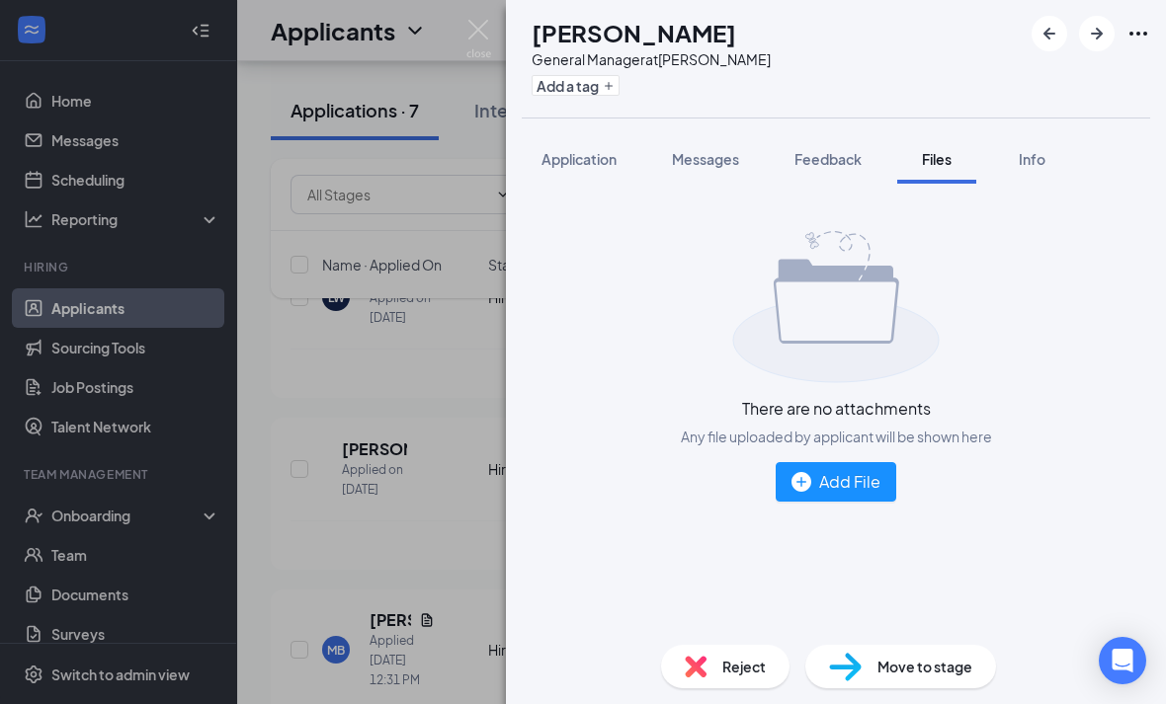
scroll to position [-2, 0]
click at [434, 364] on div "[PERSON_NAME] General Manager at [PERSON_NAME] Add a tag Application Messages F…" at bounding box center [583, 352] width 1166 height 704
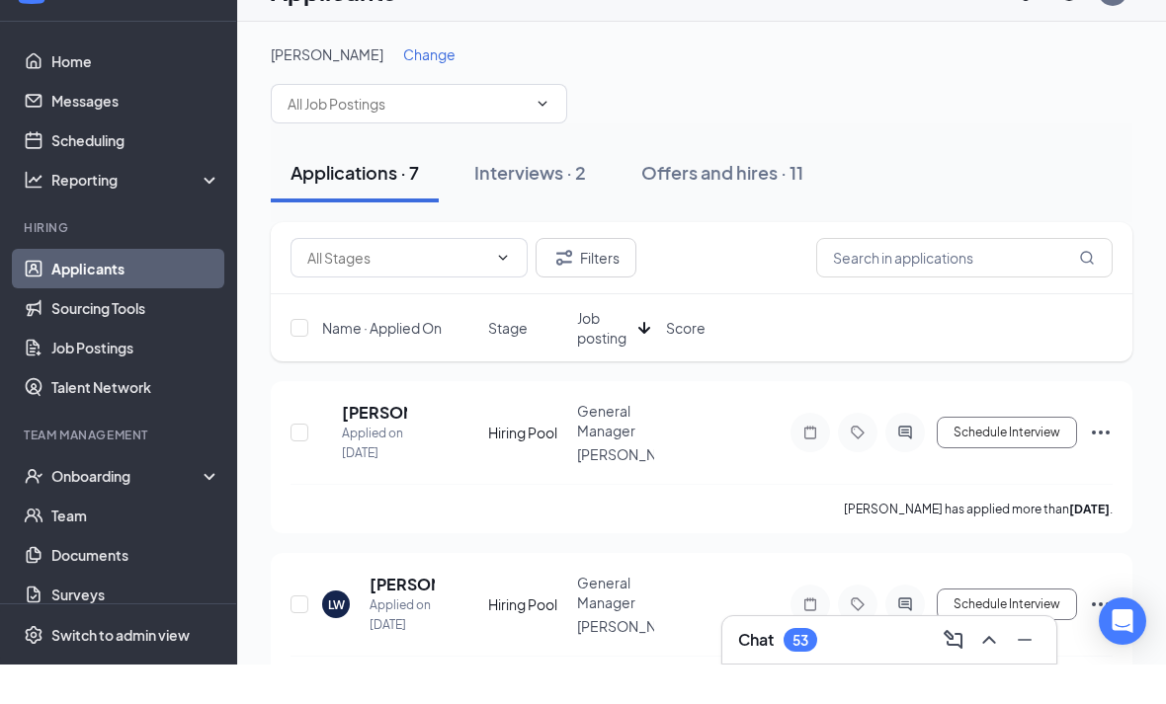
scroll to position [41, 0]
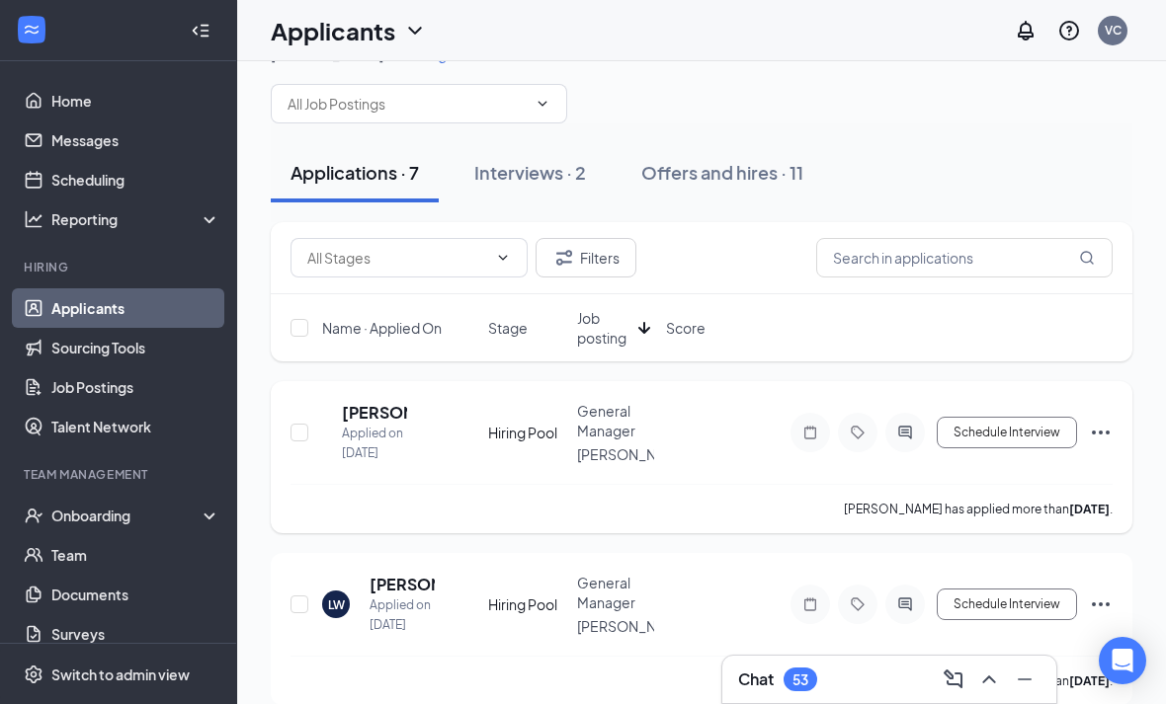
click at [391, 413] on h5 "[PERSON_NAME]" at bounding box center [374, 413] width 65 height 22
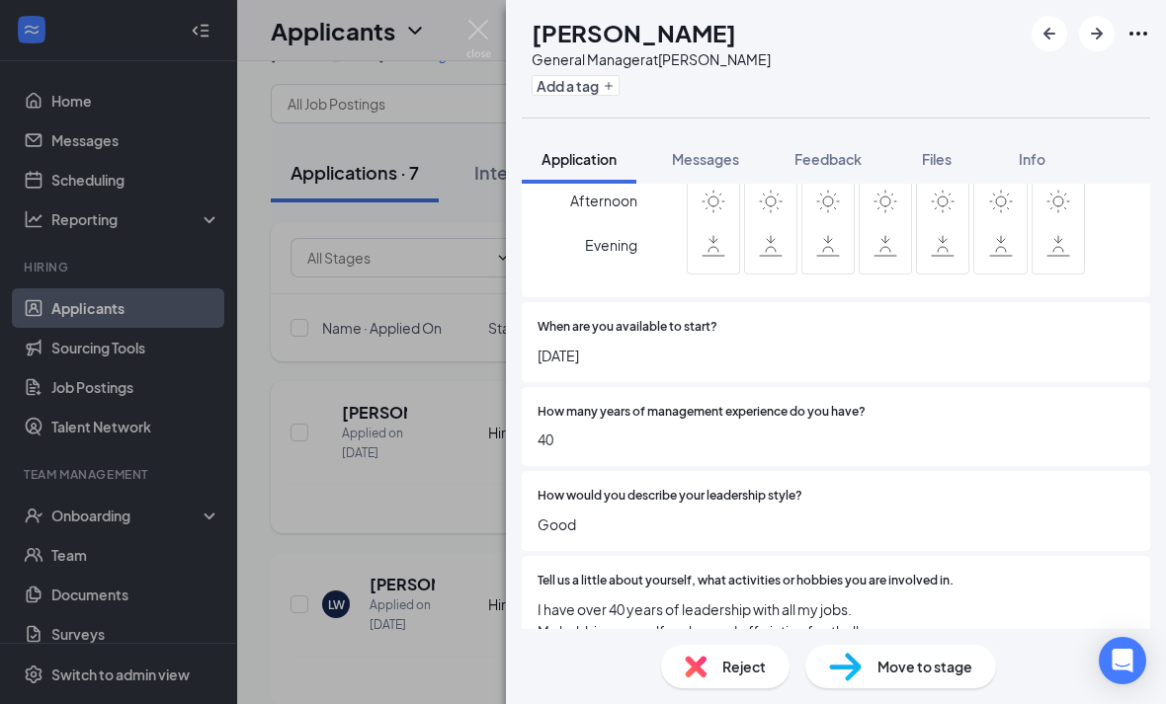
scroll to position [993, 0]
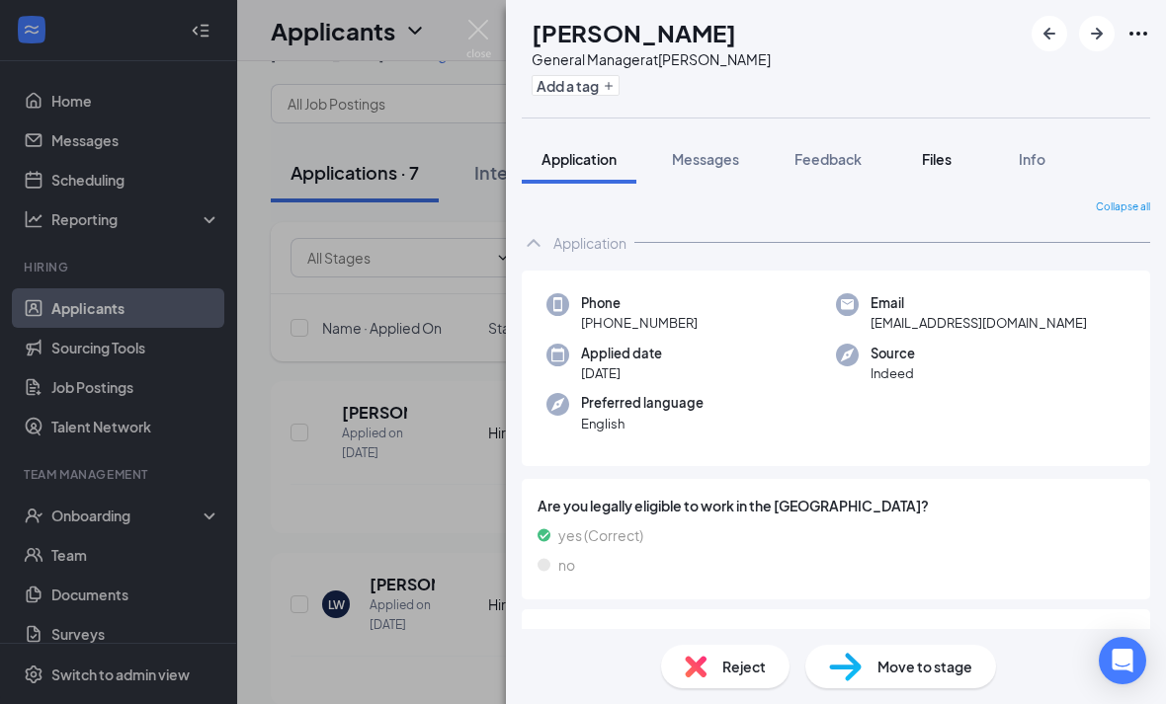
click at [948, 150] on span "Files" at bounding box center [937, 159] width 30 height 18
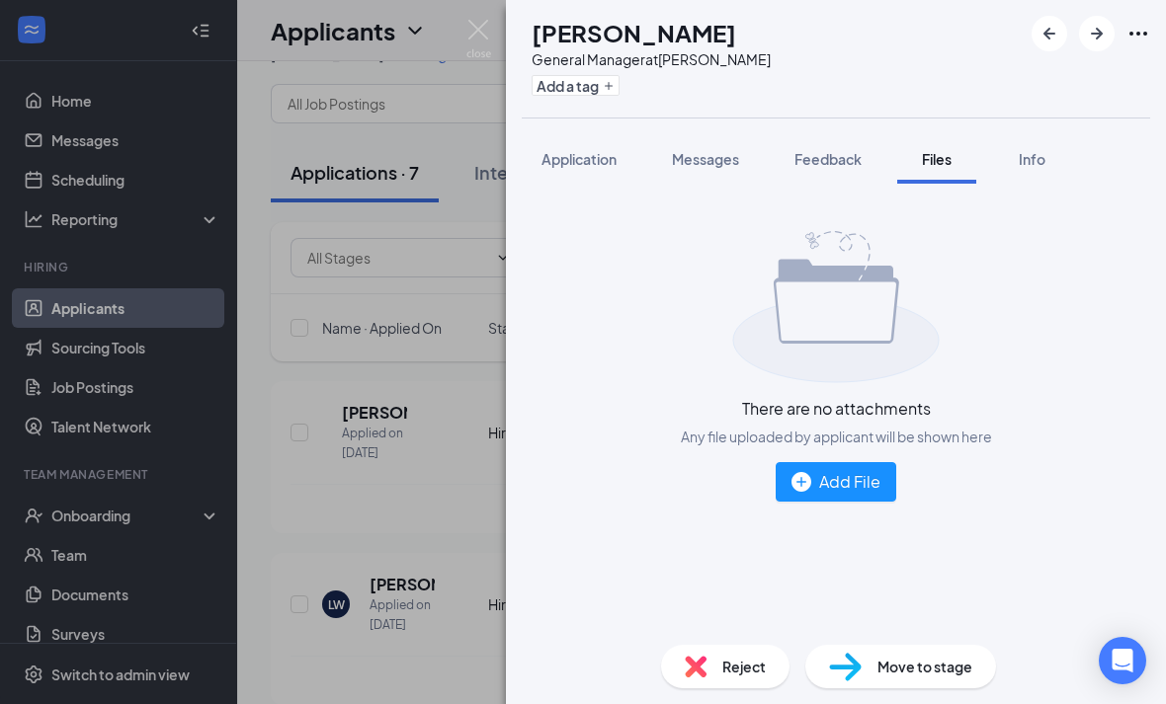
click at [435, 382] on div "[PERSON_NAME] General Manager at [PERSON_NAME] Add a tag Application Messages F…" at bounding box center [583, 352] width 1166 height 704
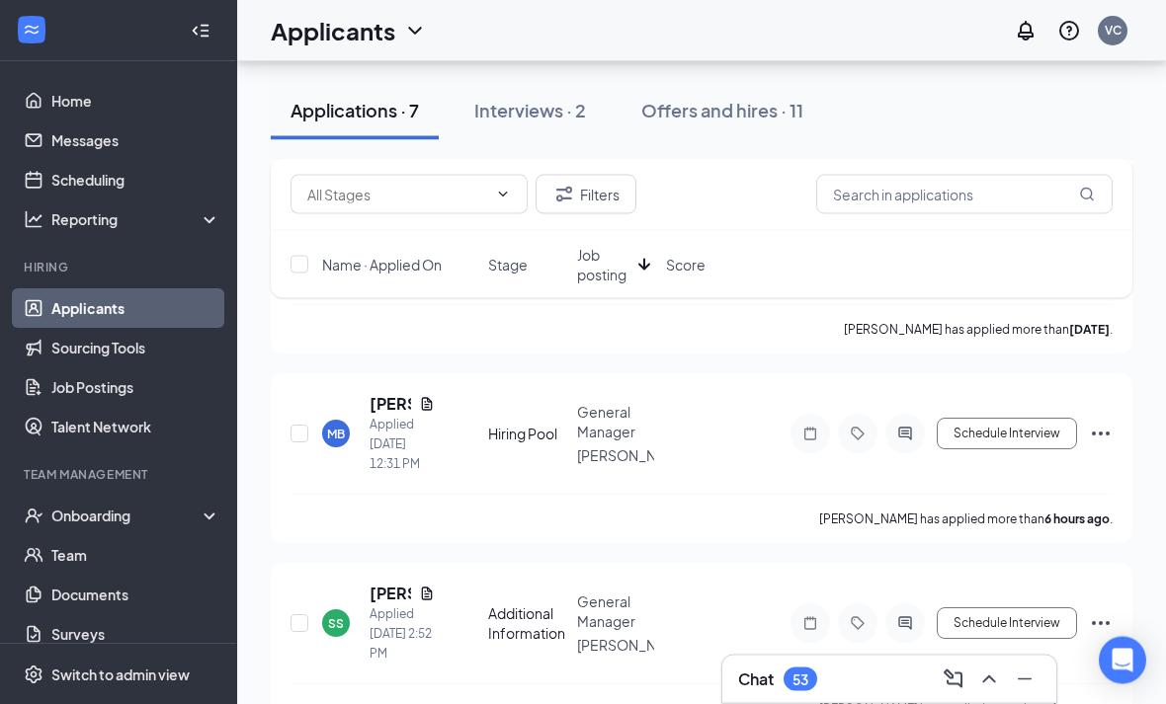
scroll to position [392, 0]
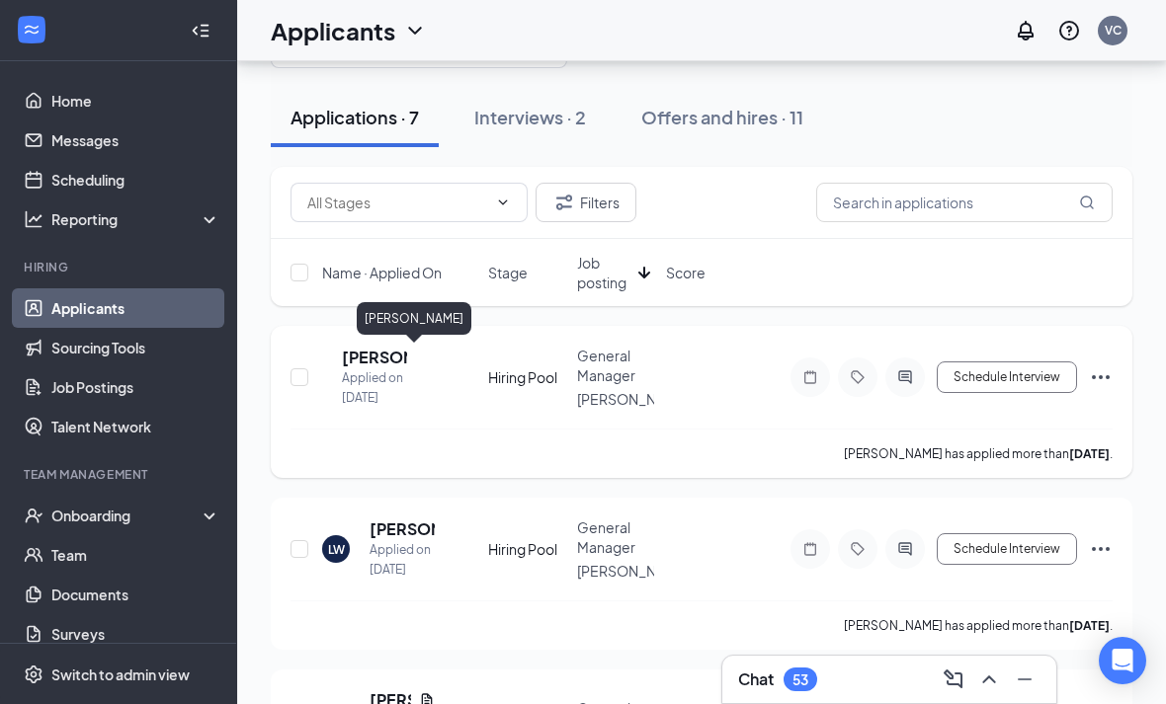
click at [400, 355] on h5 "[PERSON_NAME]" at bounding box center [374, 358] width 65 height 22
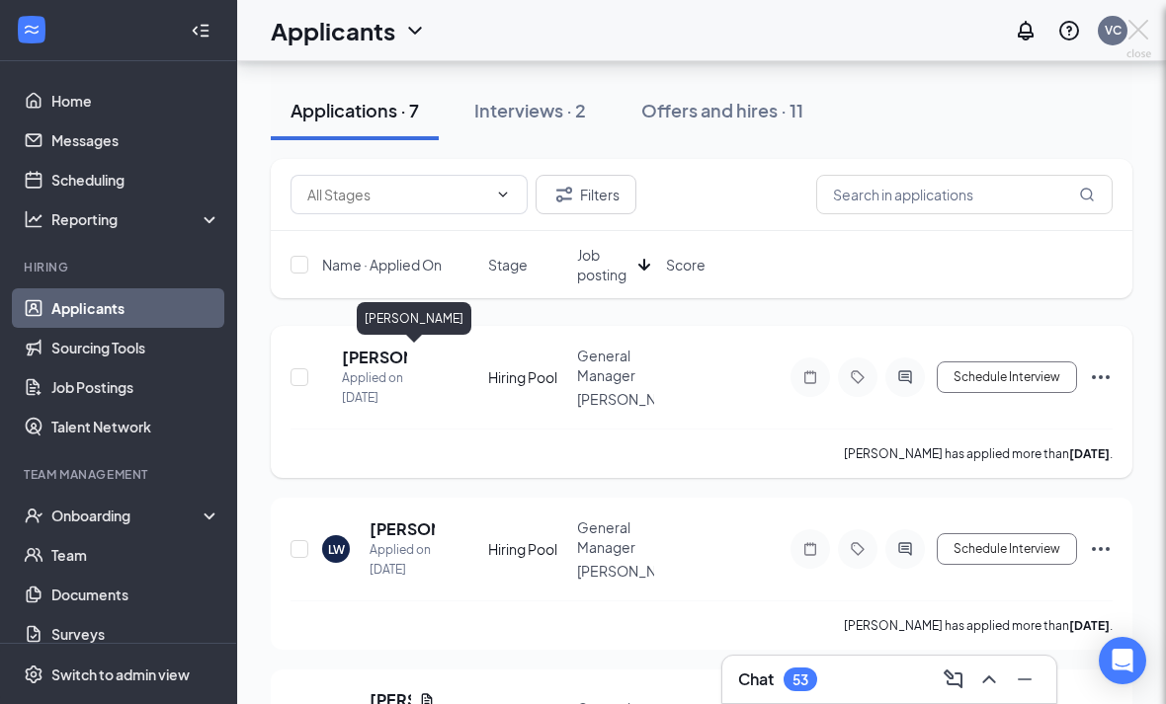
scroll to position [159, 0]
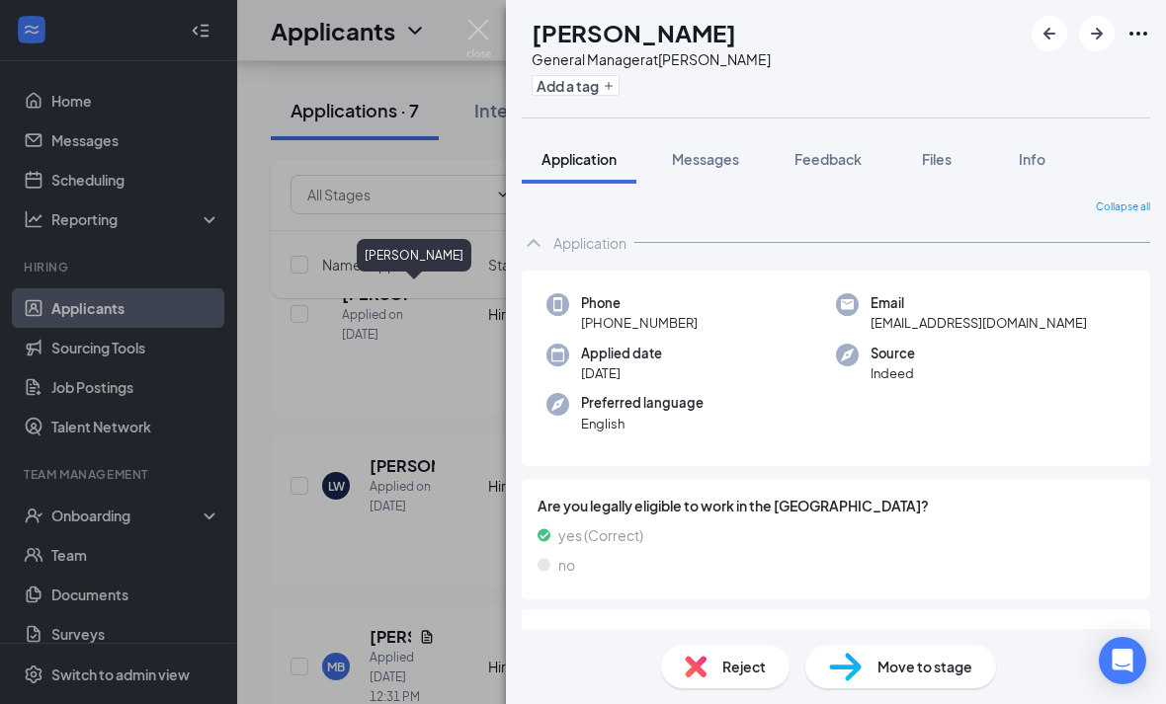
click at [450, 411] on div "[PERSON_NAME] General Manager at [PERSON_NAME] Add a tag Application Messages F…" at bounding box center [583, 352] width 1166 height 704
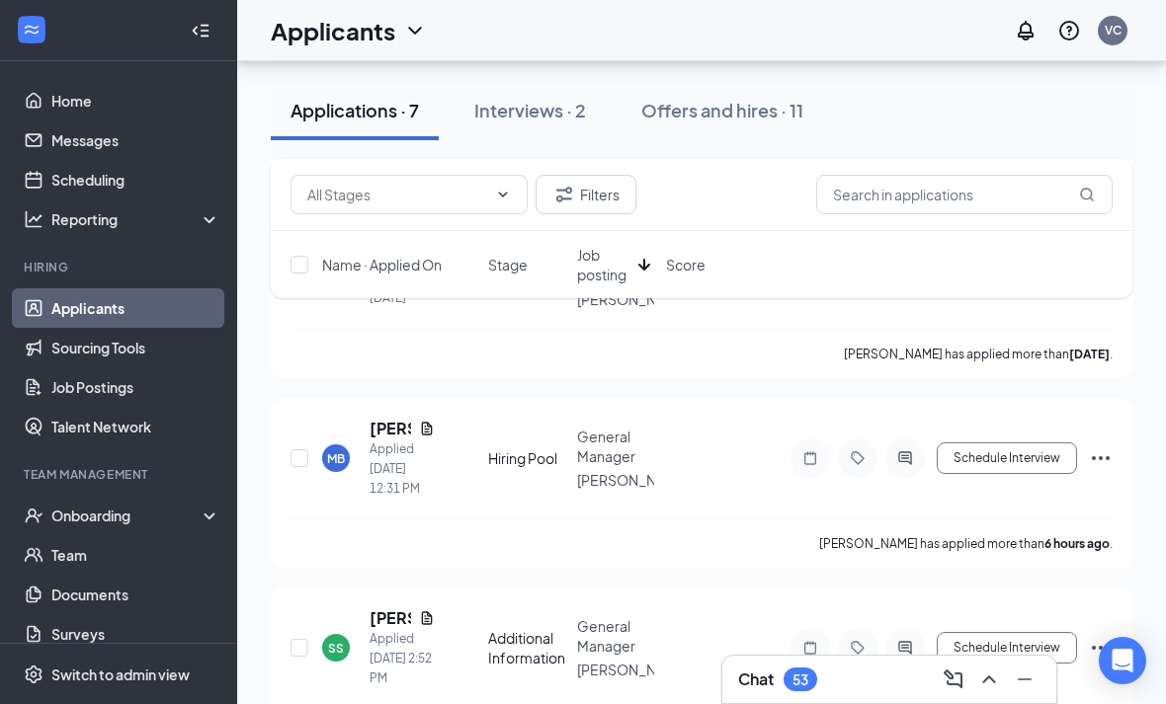
scroll to position [380, 0]
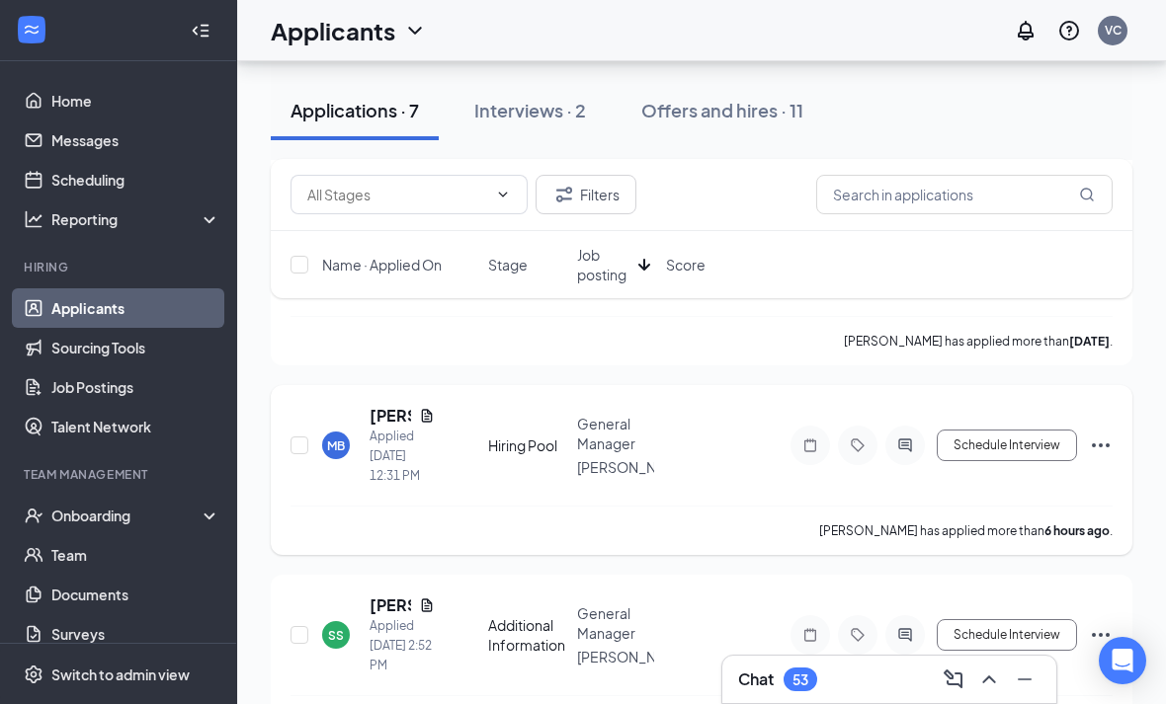
click at [423, 422] on icon "Document" at bounding box center [427, 415] width 11 height 13
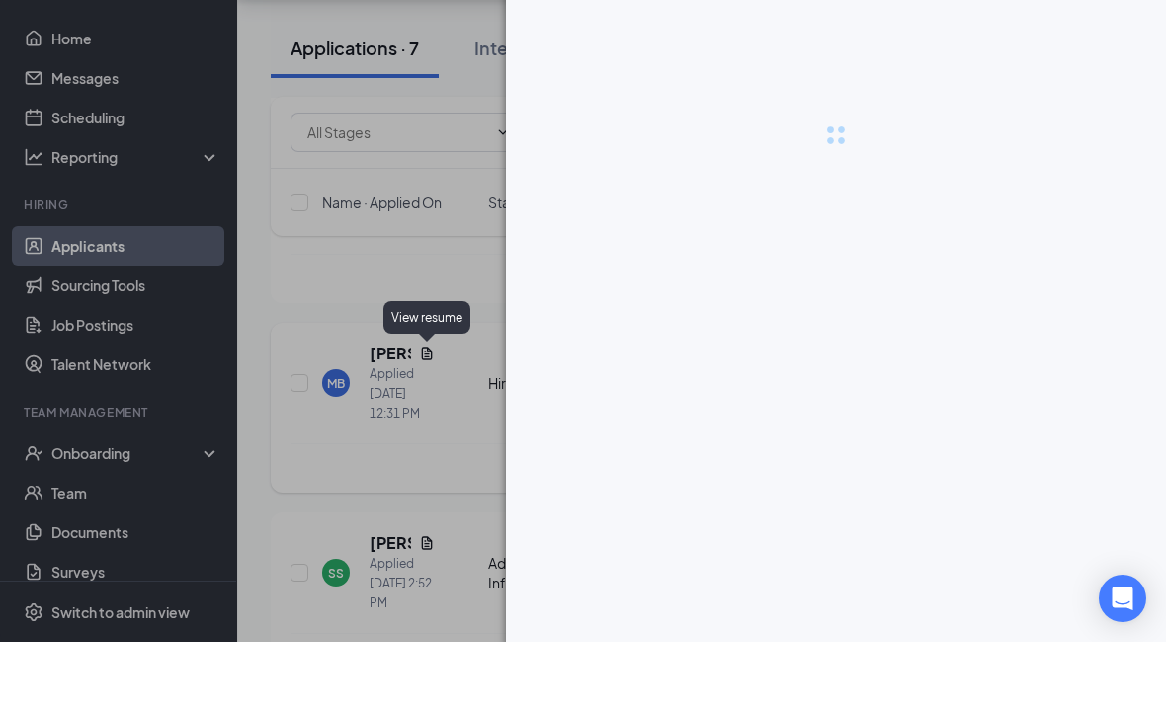
scroll to position [444, 0]
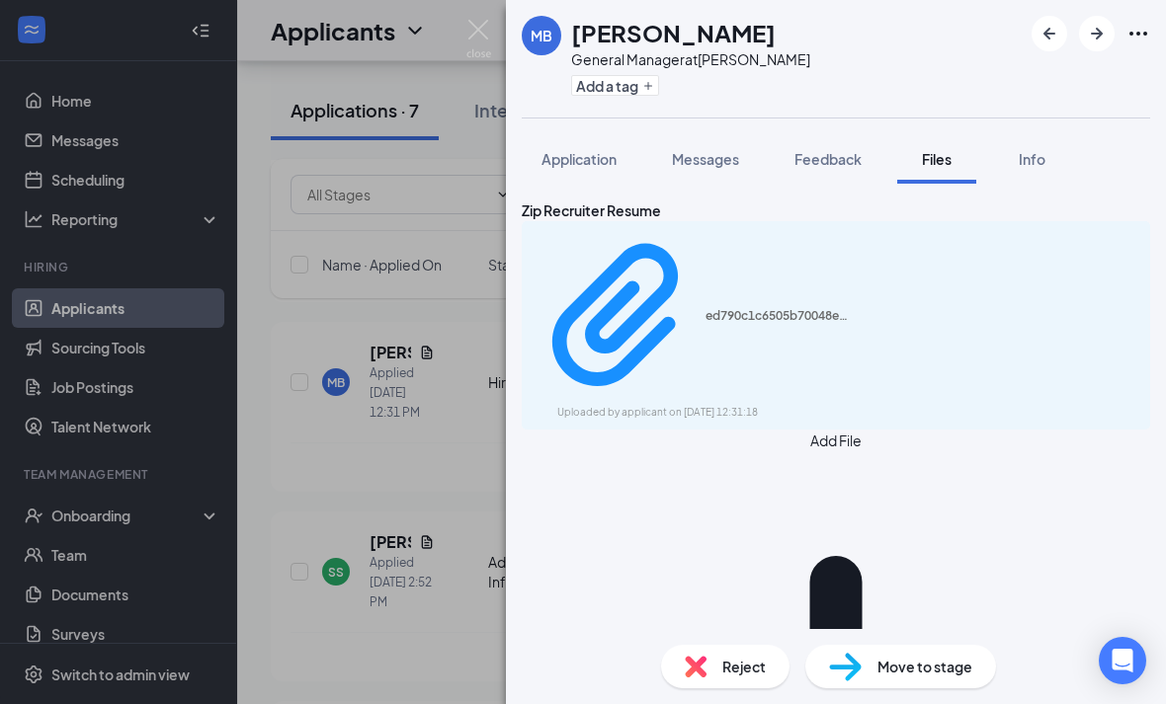
click at [990, 281] on div "ed790c1c6505b70048e5688e9d56db59.pdf Uploaded by applicant on [DATE] 12:31:18" at bounding box center [836, 325] width 628 height 208
click at [1138, 325] on icon "Download" at bounding box center [1138, 325] width 0 height 0
click at [443, 452] on div "MB [PERSON_NAME] General Manager at [PERSON_NAME] Add a tag Application Message…" at bounding box center [583, 352] width 1166 height 704
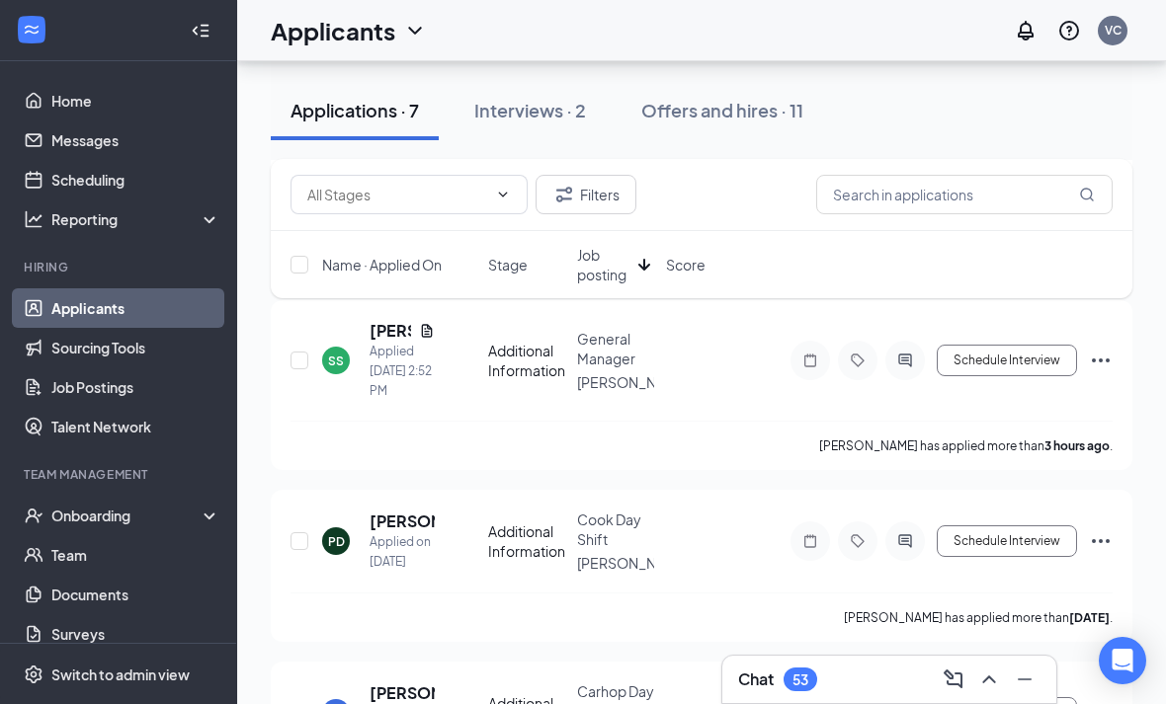
scroll to position [656, 0]
click at [425, 334] on icon "Document" at bounding box center [427, 329] width 11 height 13
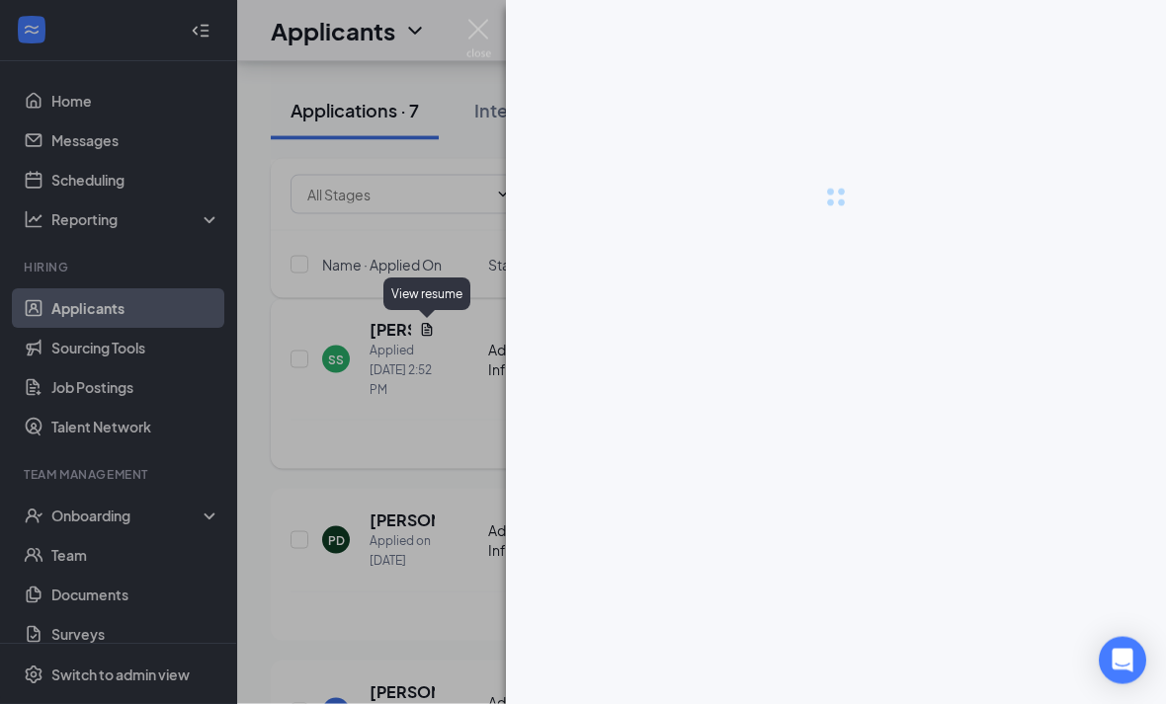
scroll to position [719, 0]
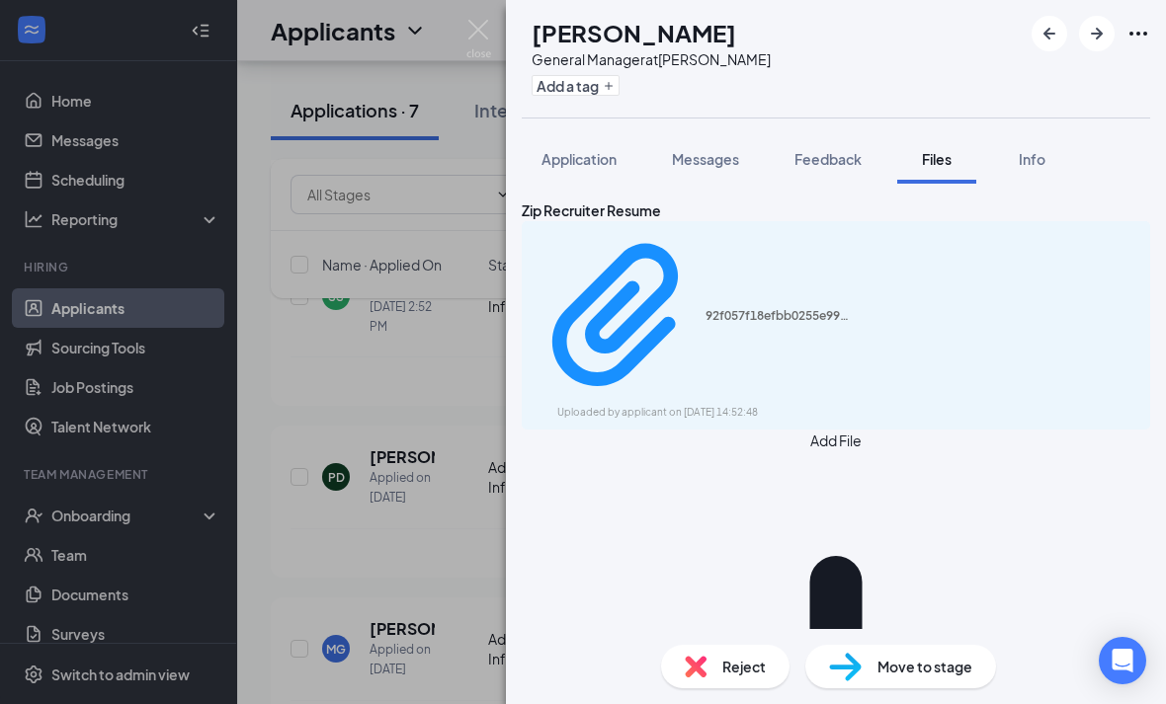
click at [995, 280] on div "92f057f18efbb0255e99e4c6306222da.pdf Uploaded by applicant on [DATE] 14:52:48" at bounding box center [836, 325] width 628 height 208
click at [1138, 325] on icon "Download" at bounding box center [1138, 325] width 0 height 0
click at [424, 368] on div "SS [PERSON_NAME] General Manager at [PERSON_NAME] Add a tag Application Message…" at bounding box center [583, 352] width 1166 height 704
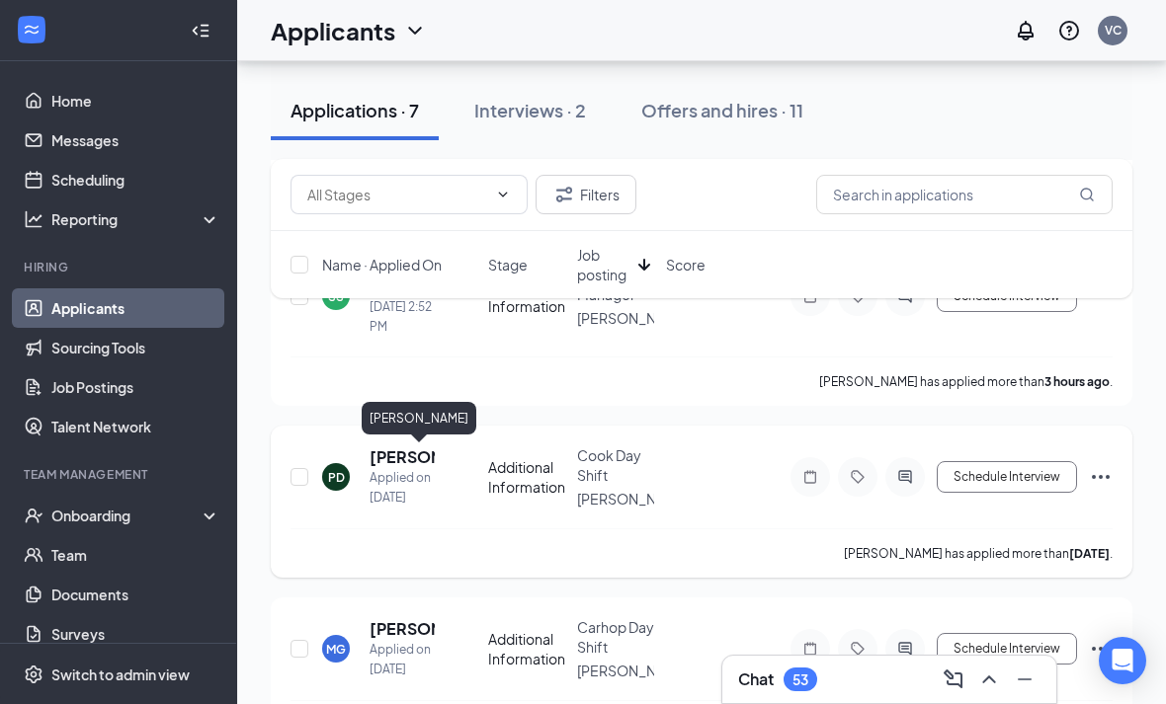
click at [394, 457] on h5 "[PERSON_NAME]" at bounding box center [401, 458] width 65 height 22
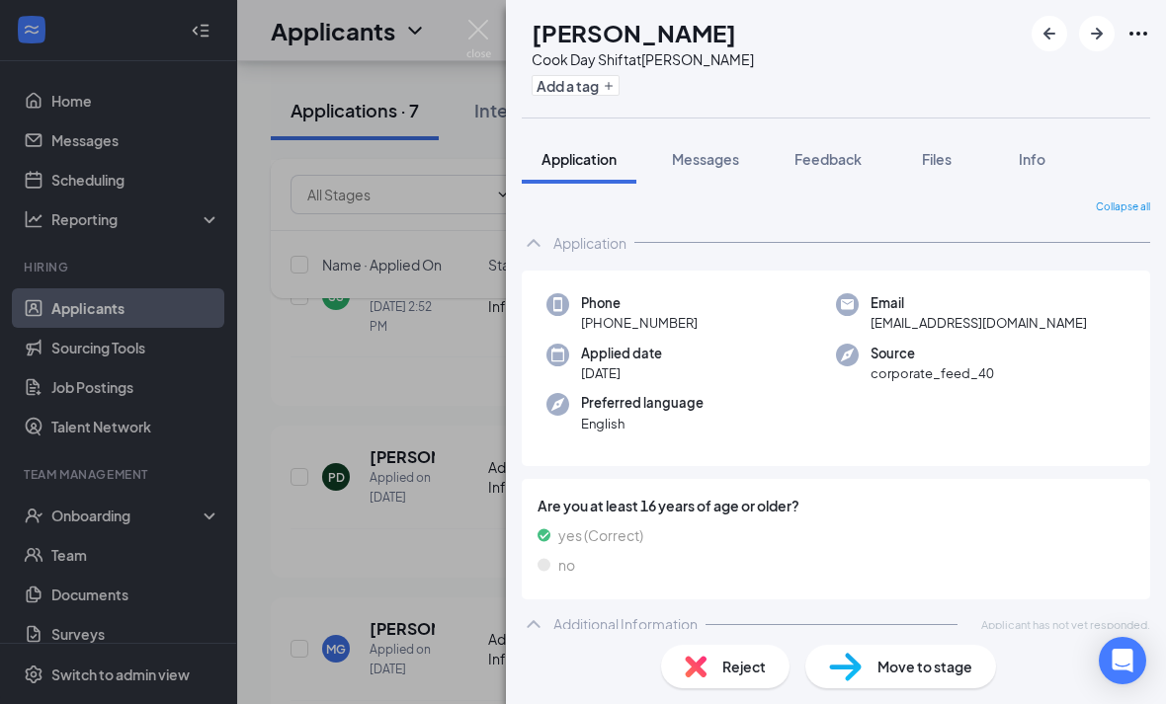
click at [447, 360] on div "PD [PERSON_NAME] Day Shift at [PERSON_NAME] Add a tag Application Messages Feed…" at bounding box center [583, 352] width 1166 height 704
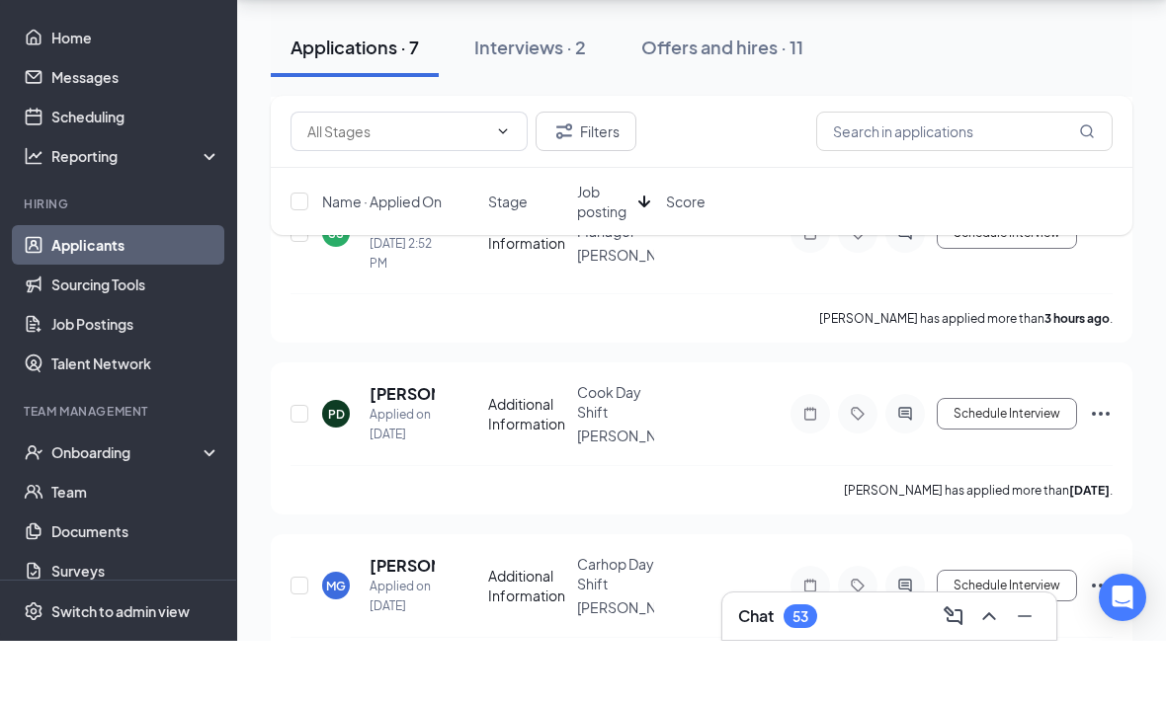
scroll to position [900, 0]
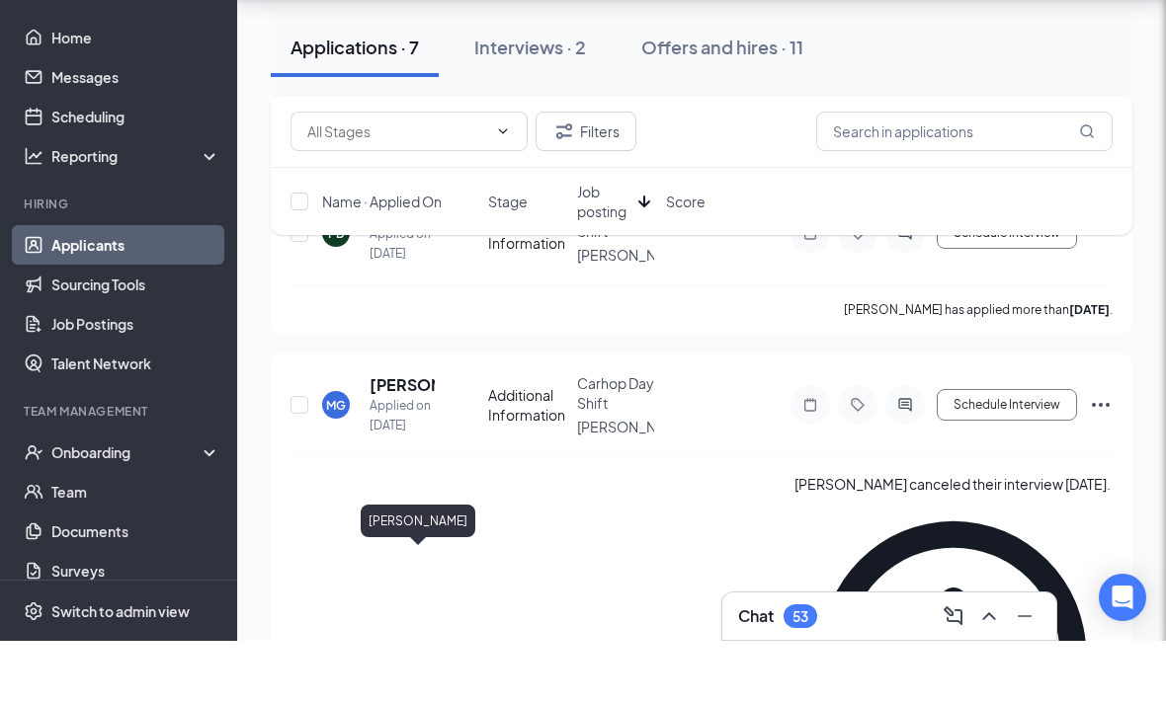
scroll to position [963, 0]
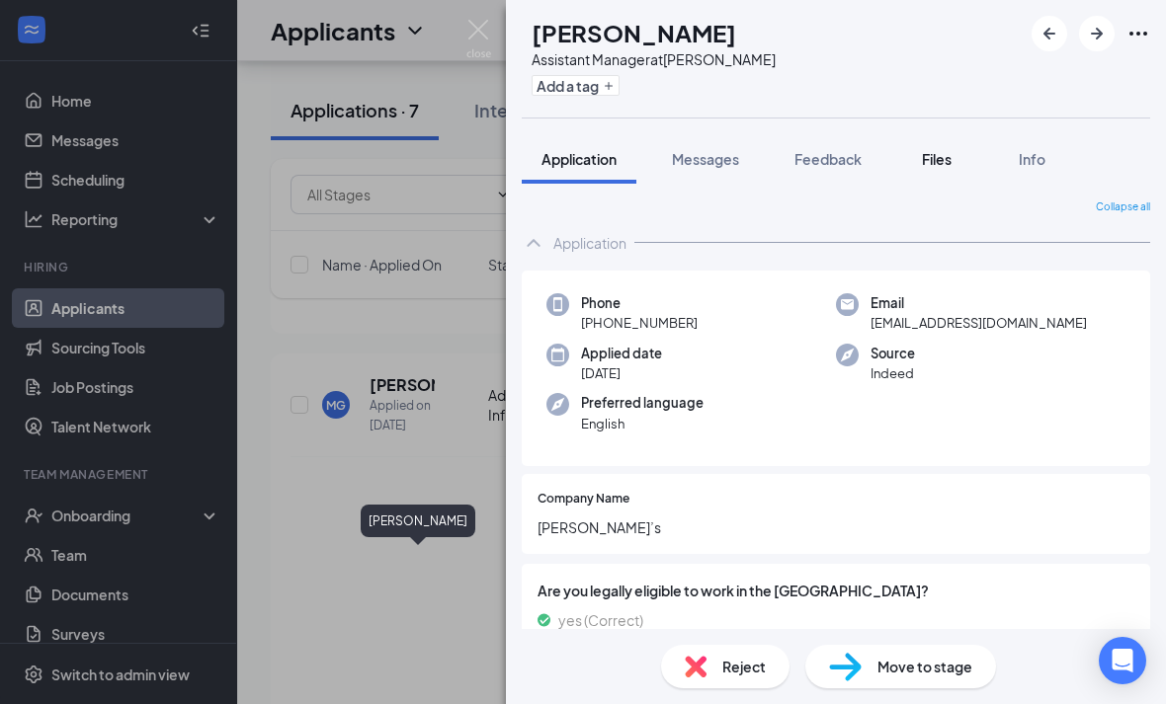
click at [940, 165] on span "Files" at bounding box center [937, 159] width 30 height 18
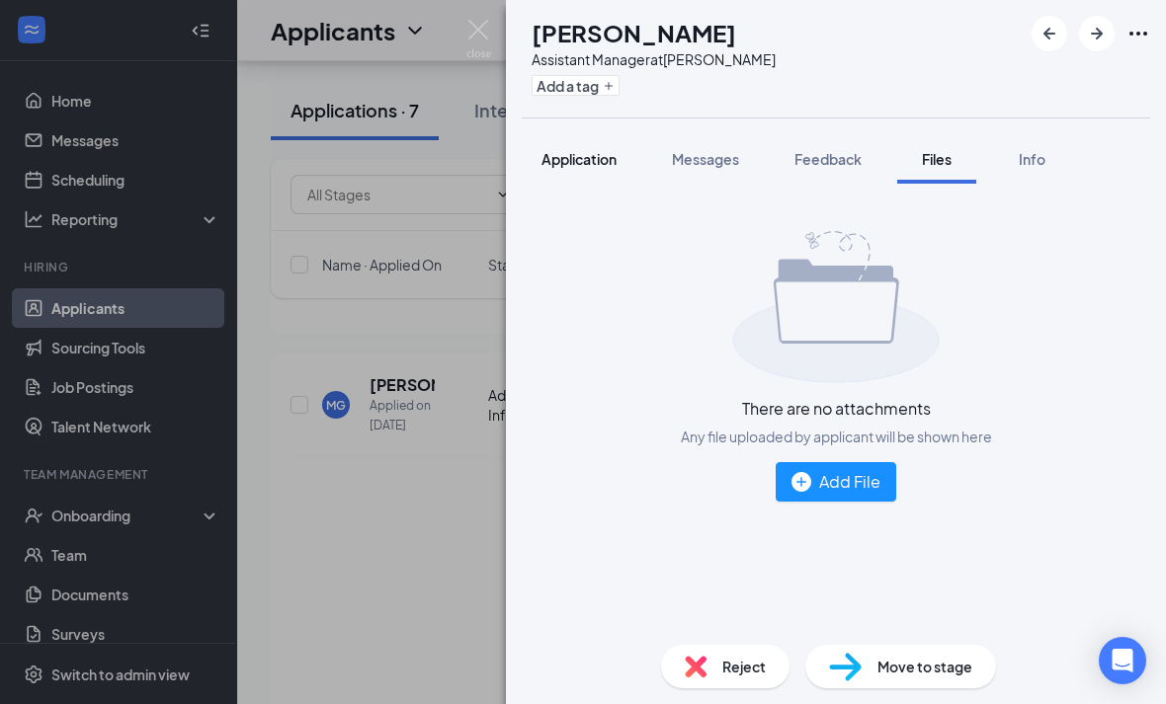
click at [604, 160] on span "Application" at bounding box center [578, 159] width 75 height 18
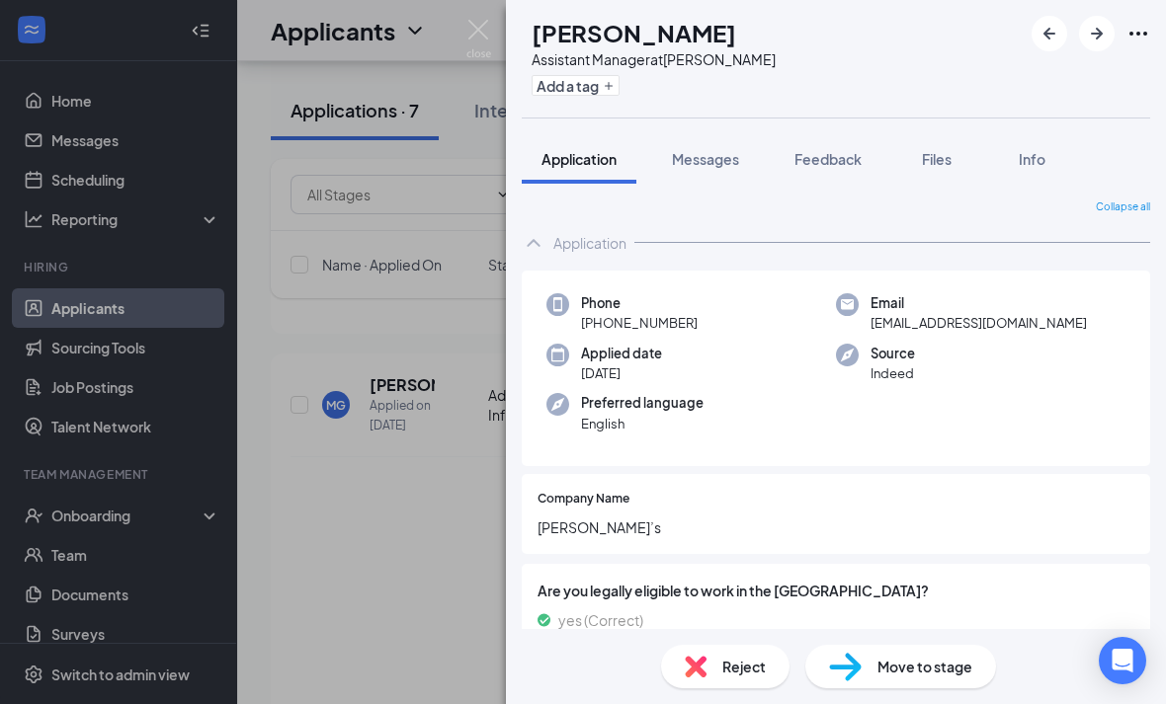
click at [408, 314] on div "AC [PERSON_NAME] Assistant Manager at [PERSON_NAME] Add a tag Application Messa…" at bounding box center [583, 352] width 1166 height 704
